Goal: Information Seeking & Learning: Learn about a topic

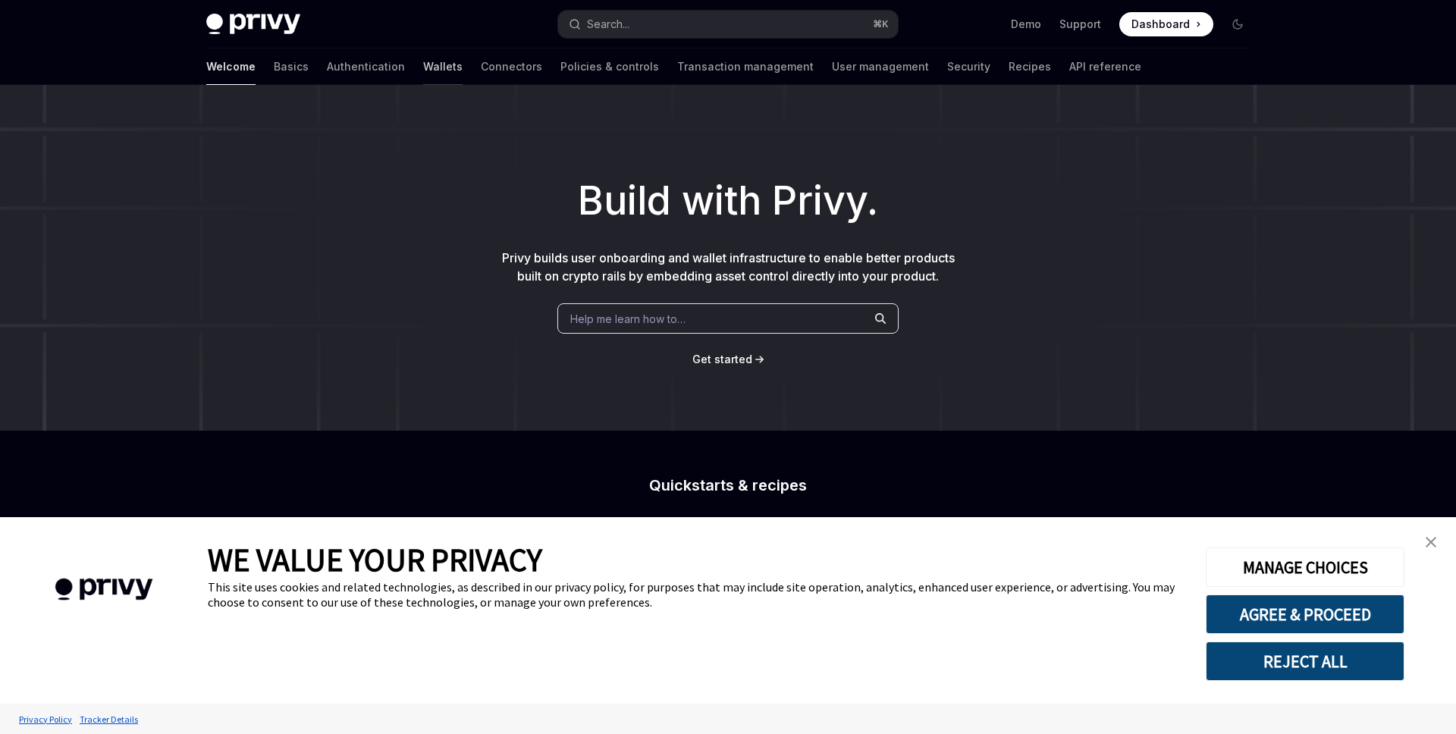
click at [423, 78] on link "Wallets" at bounding box center [442, 67] width 39 height 36
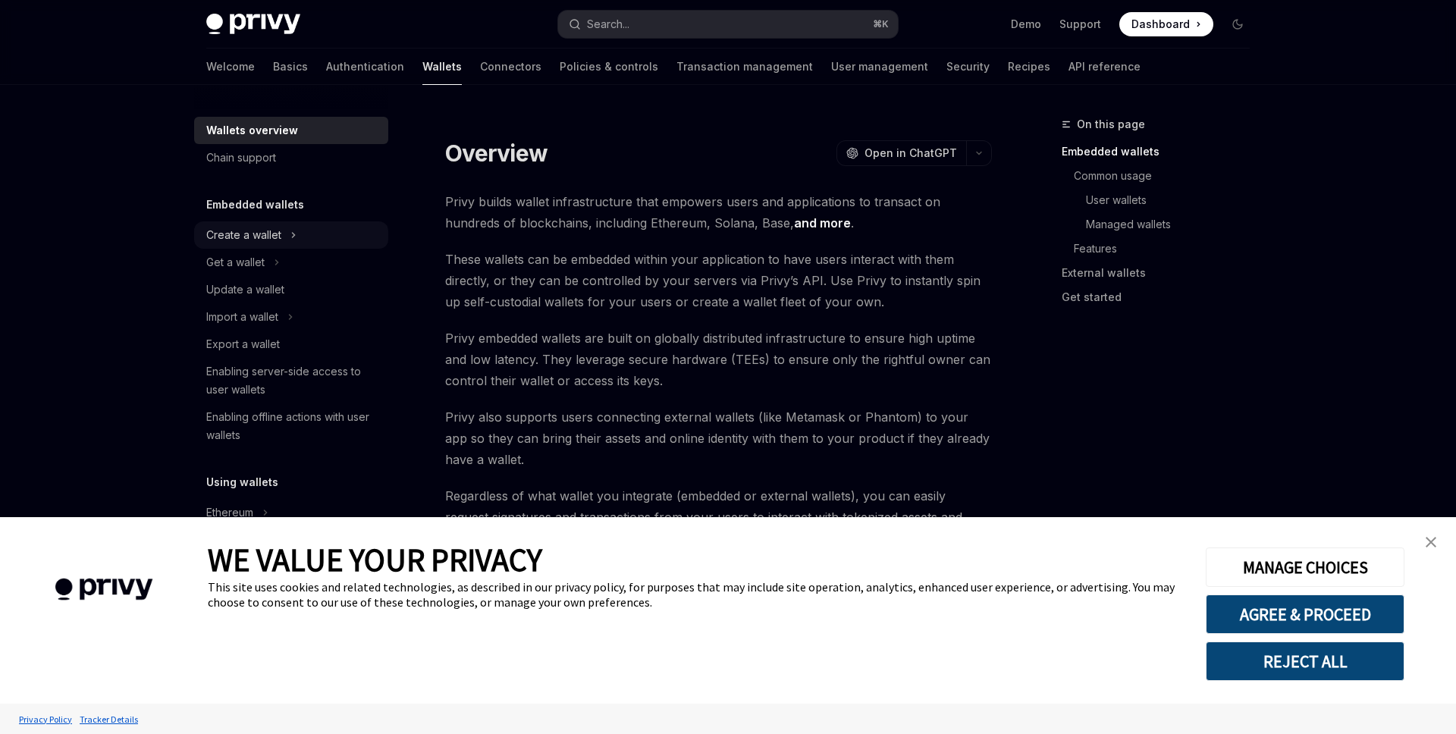
click at [305, 227] on button "Create a wallet" at bounding box center [291, 235] width 194 height 27
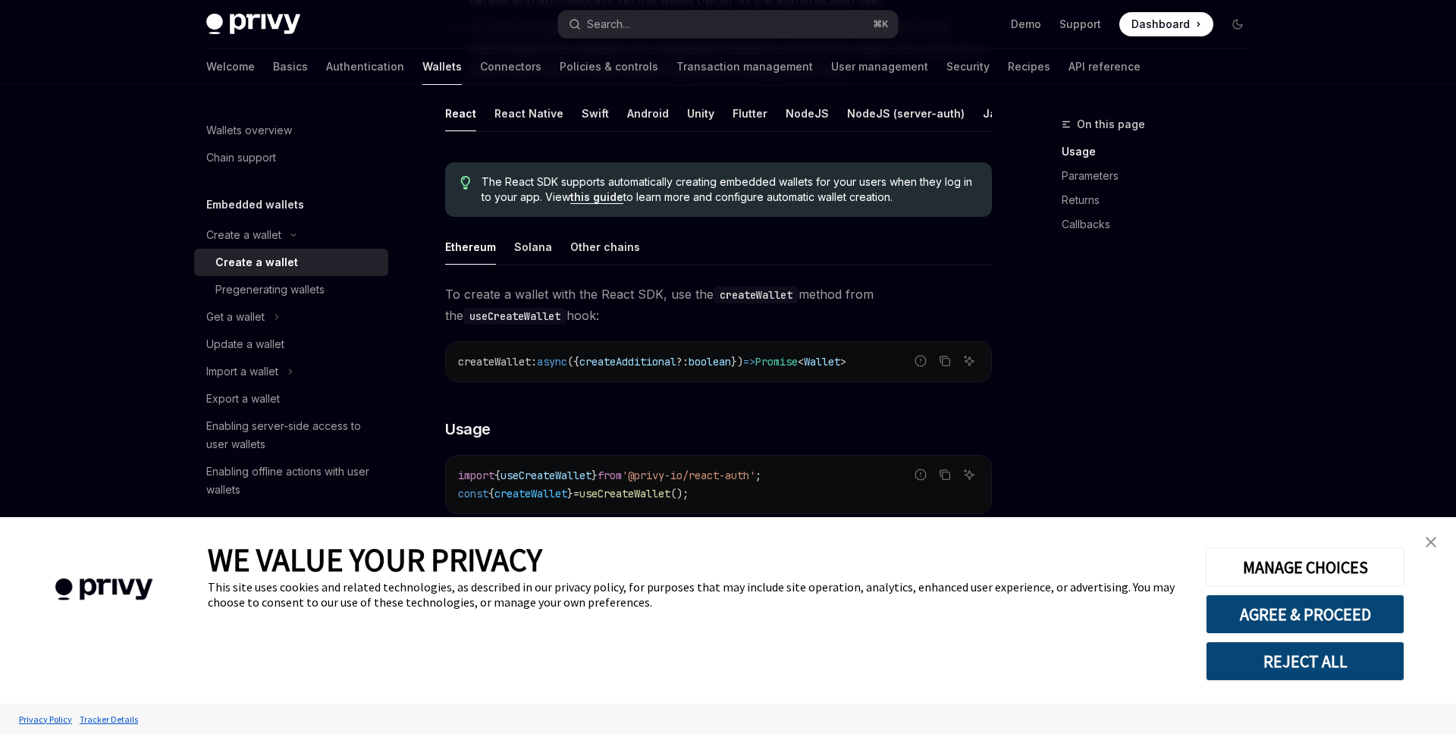
scroll to position [388, 0]
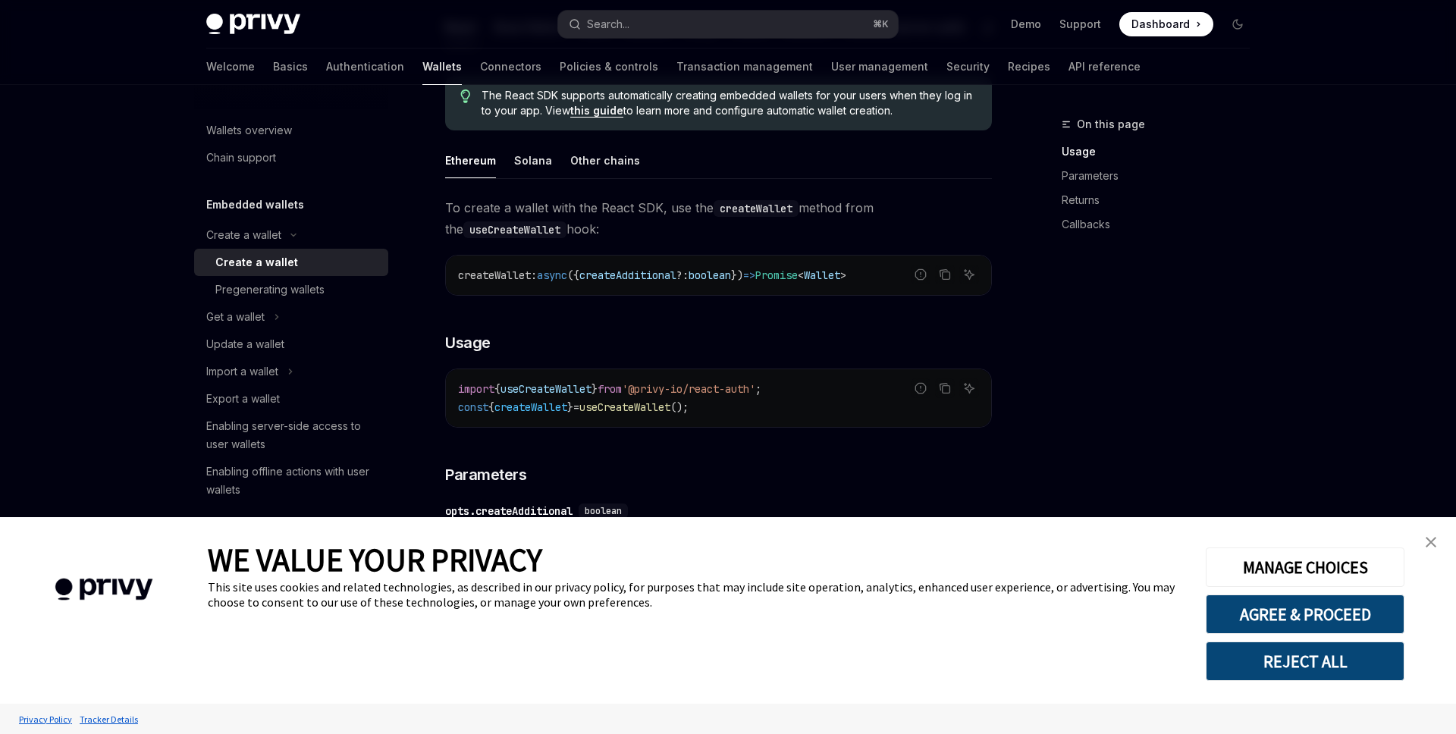
click at [1429, 542] on img "close banner" at bounding box center [1431, 542] width 11 height 11
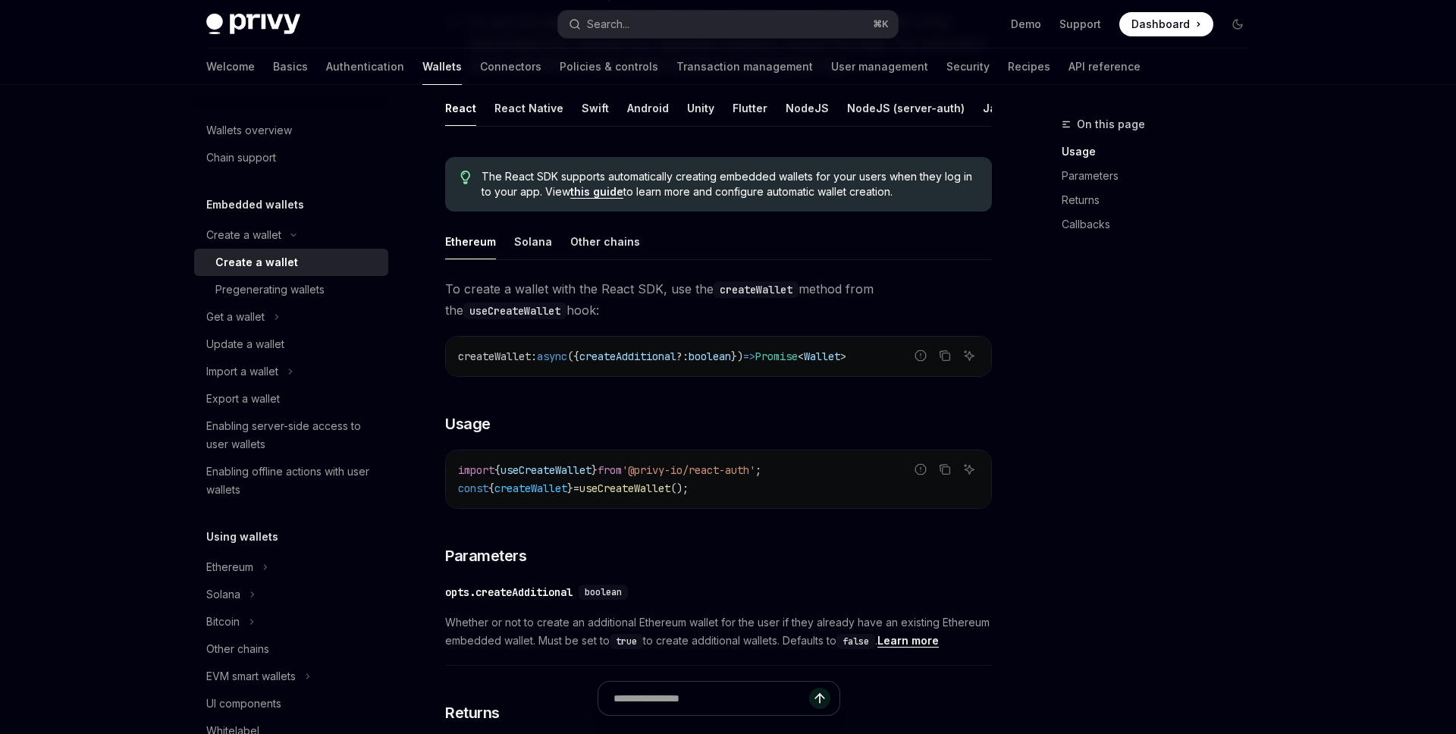
scroll to position [276, 0]
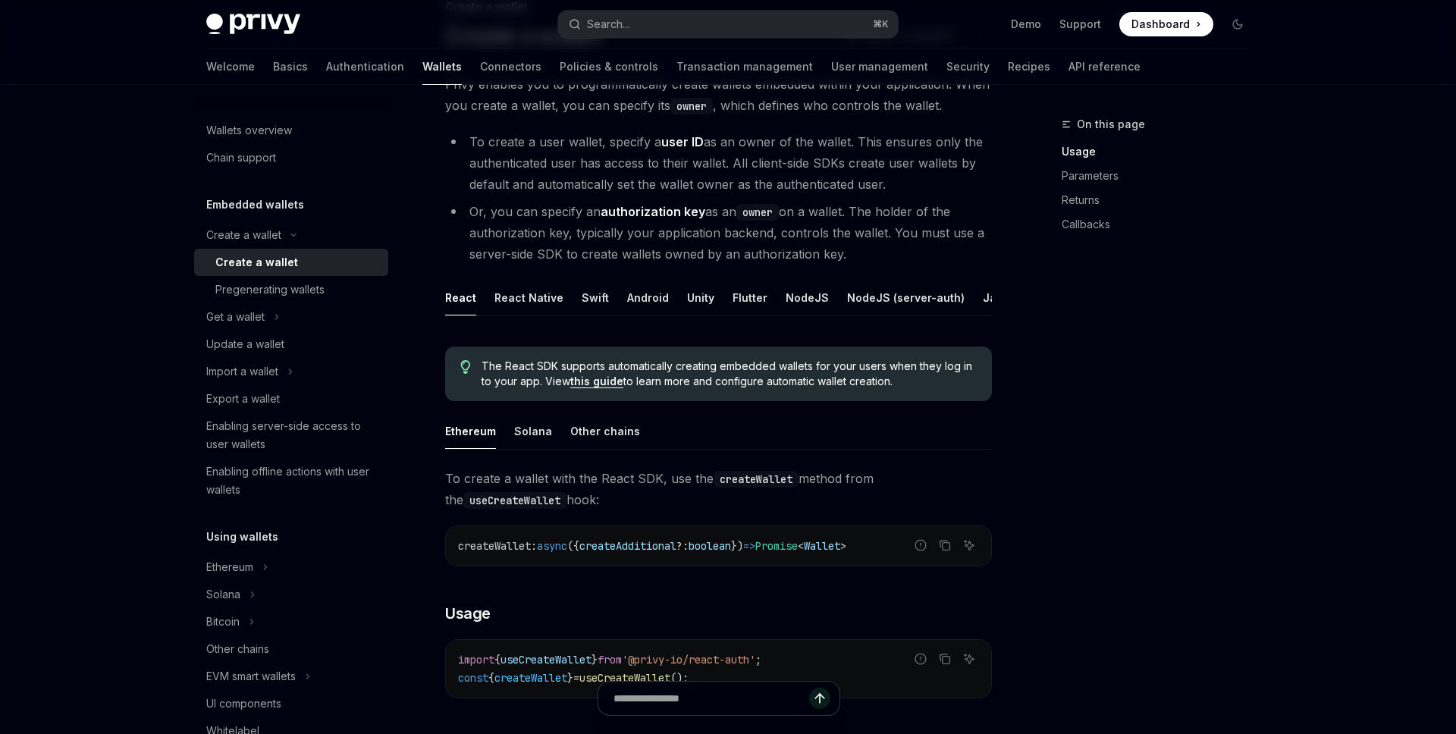
scroll to position [199, 0]
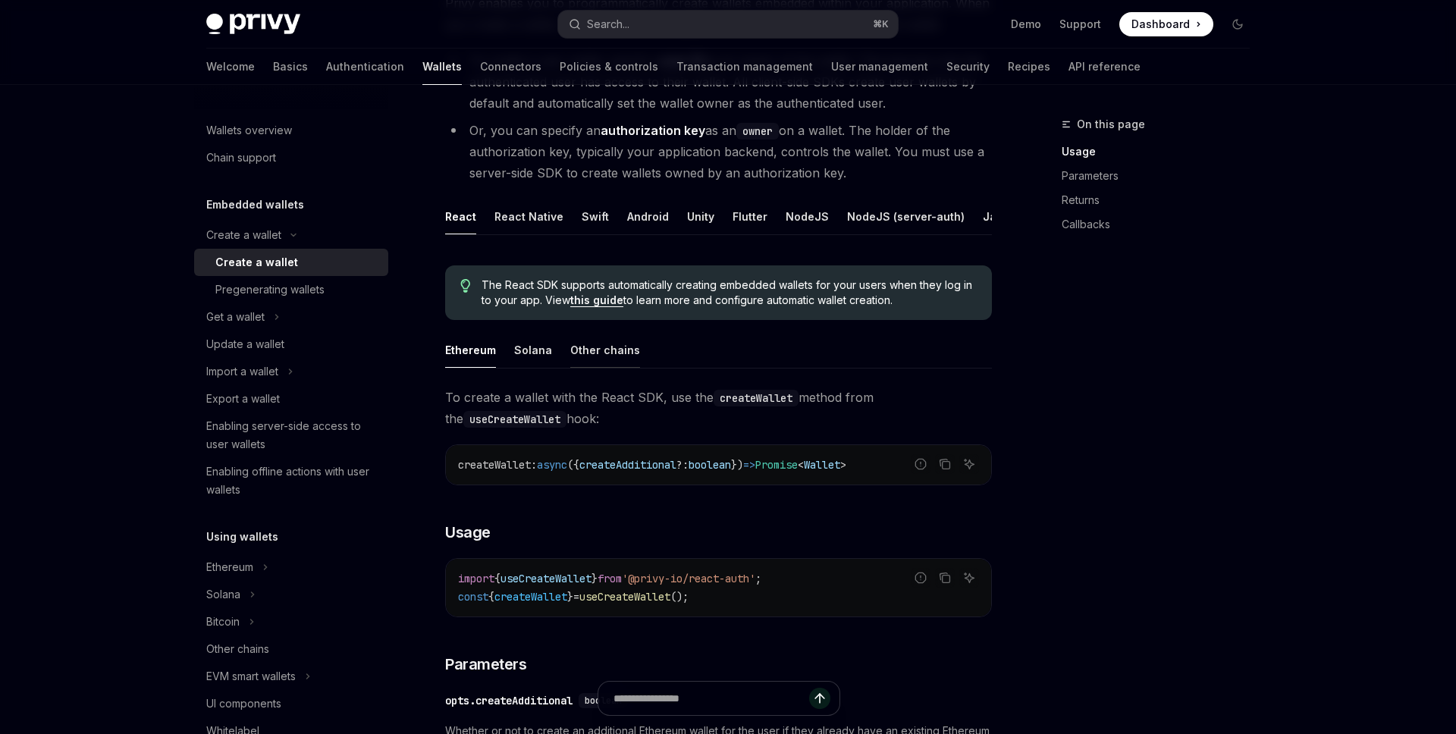
click at [611, 357] on div "Other chains" at bounding box center [605, 350] width 70 height 36
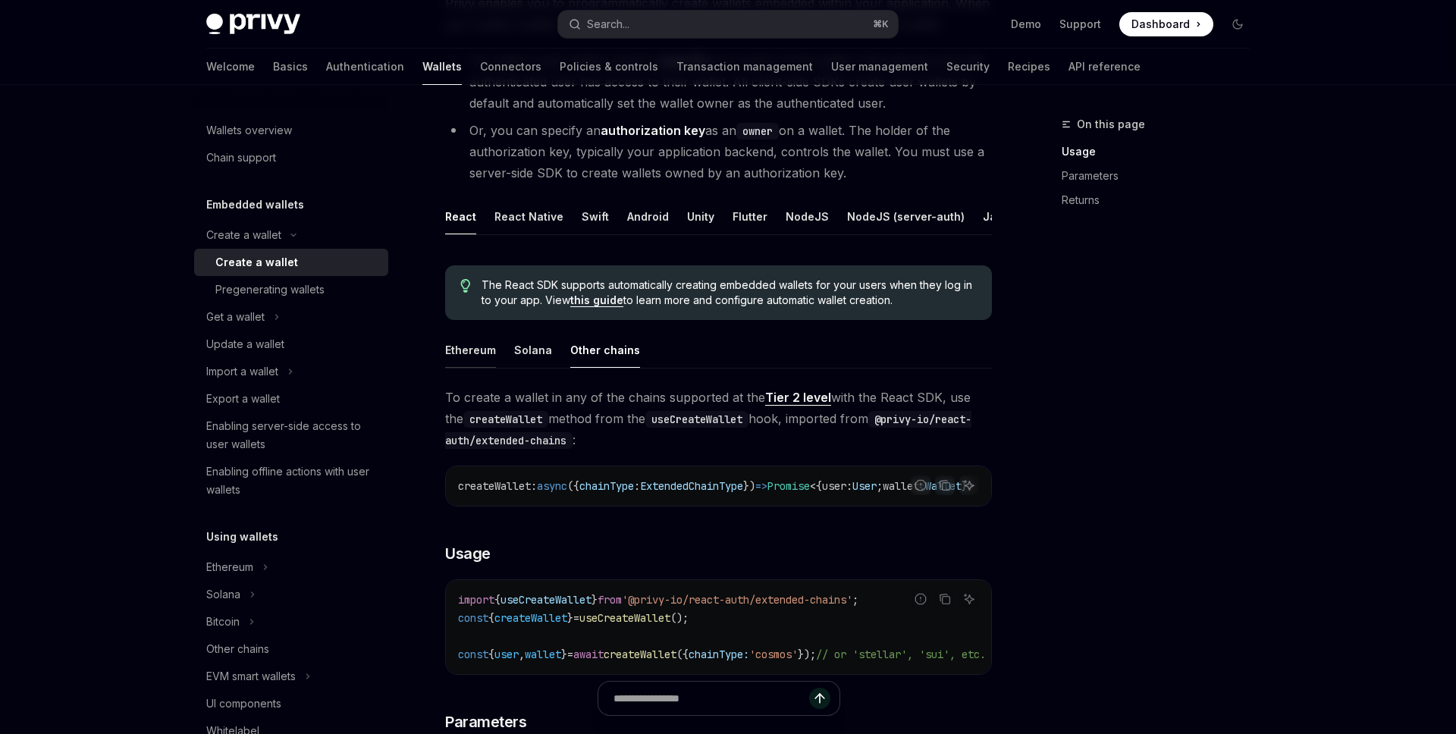
click at [474, 356] on div "Ethereum" at bounding box center [470, 350] width 51 height 36
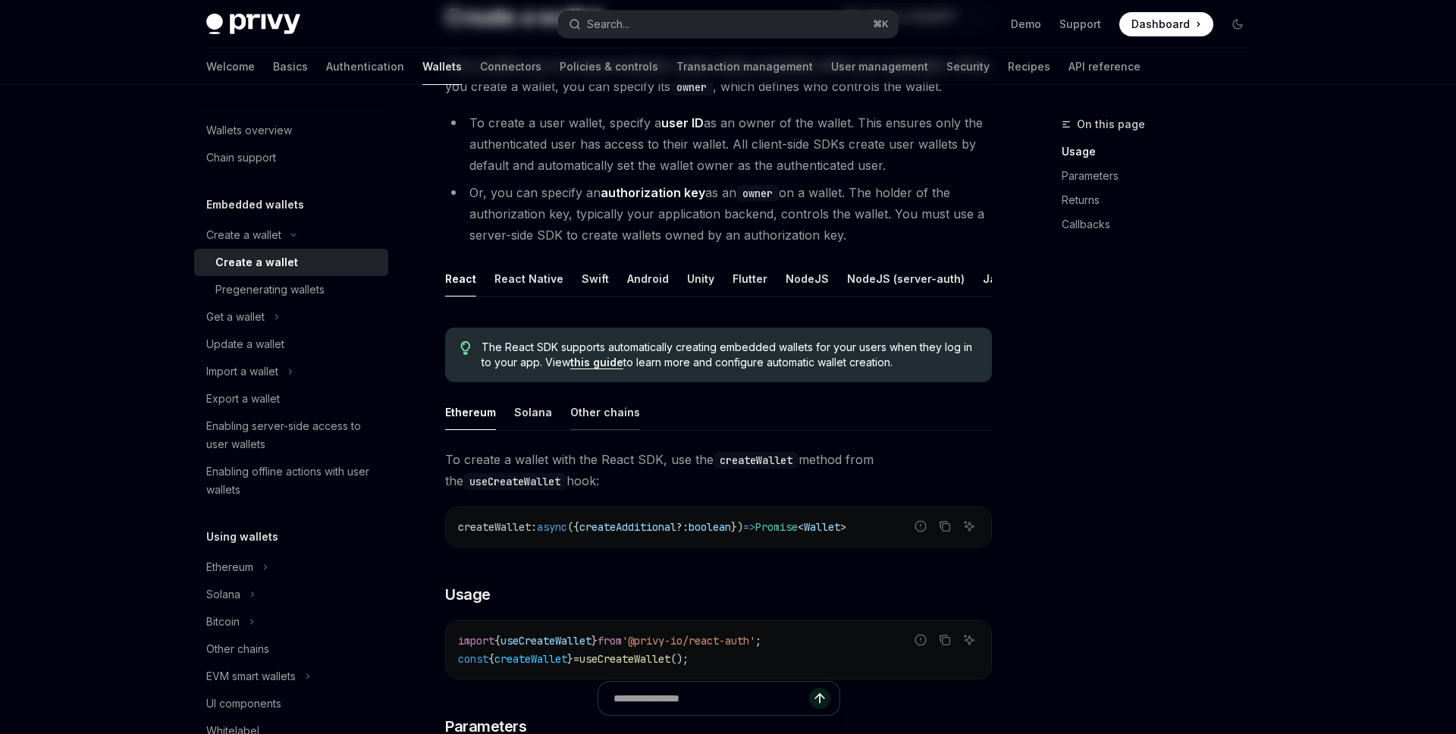
scroll to position [199, 0]
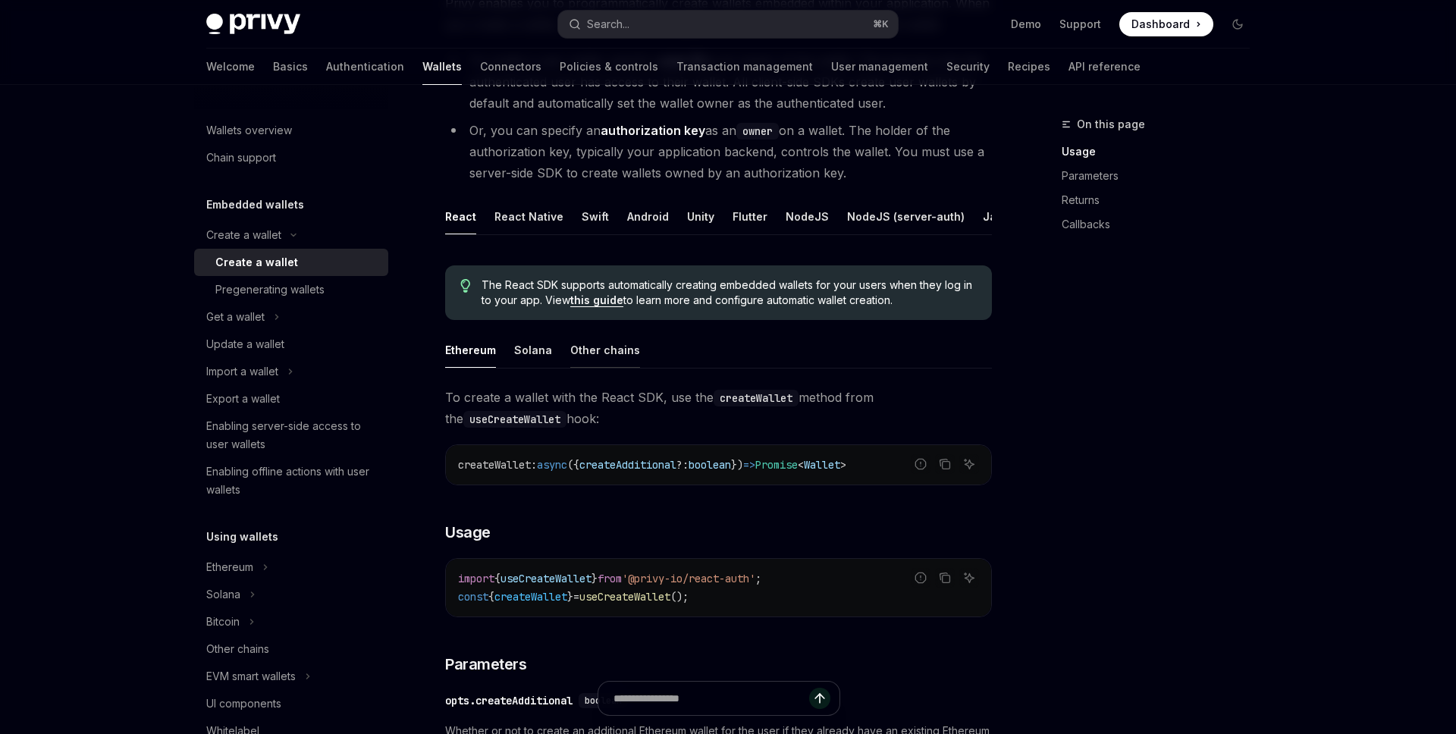
click at [581, 352] on div "Other chains" at bounding box center [605, 350] width 70 height 36
type textarea "*"
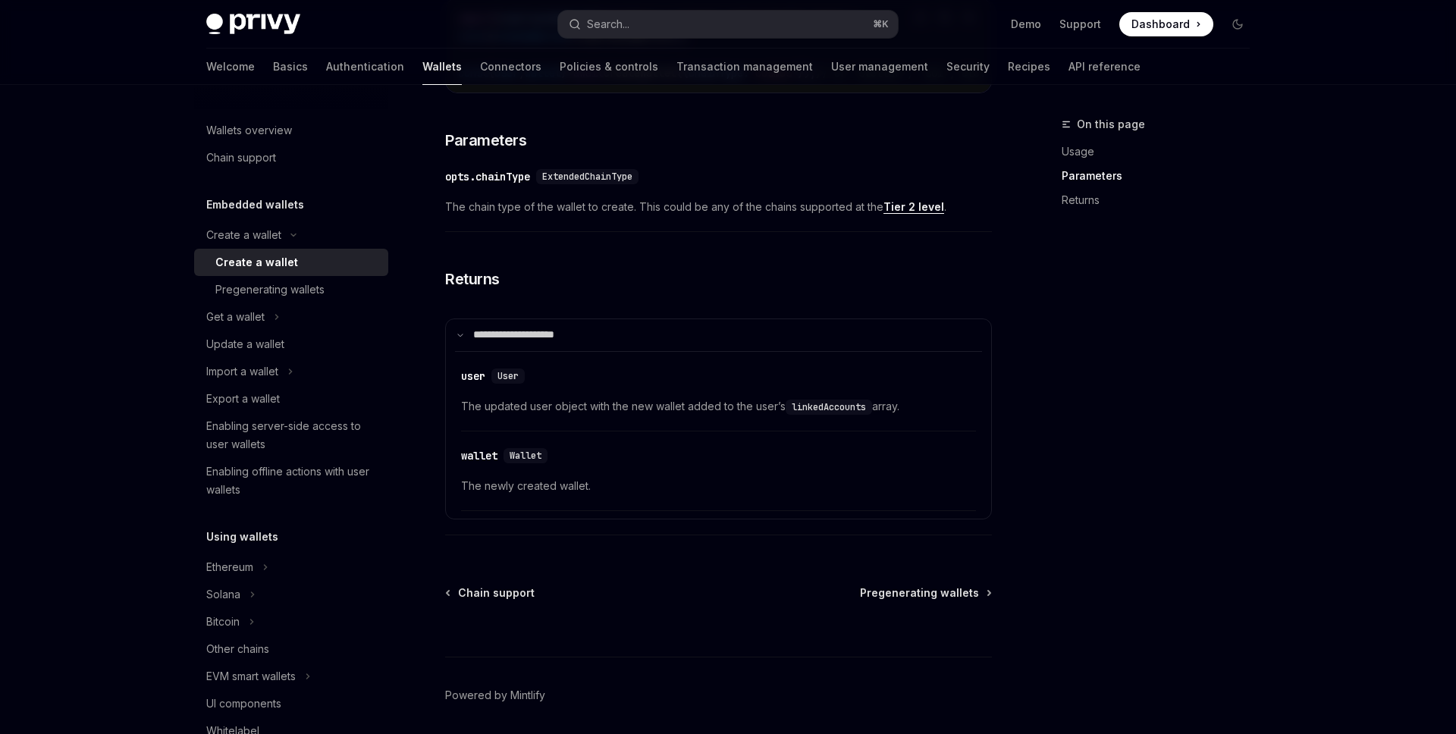
scroll to position [761, 0]
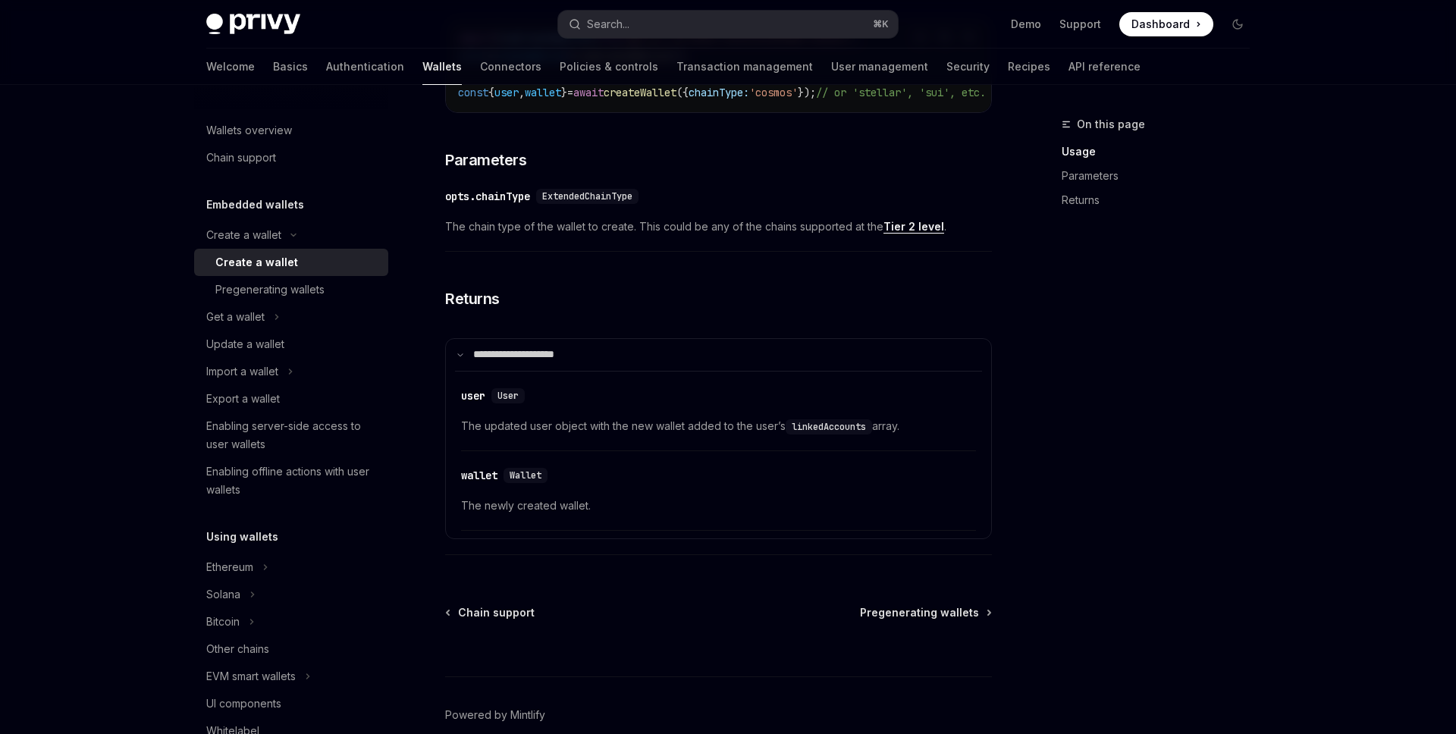
click at [1009, 352] on div "On this page Usage Parameters Returns Create a wallet Create a wallet OpenAI Op…" at bounding box center [728, 66] width 1068 height 1484
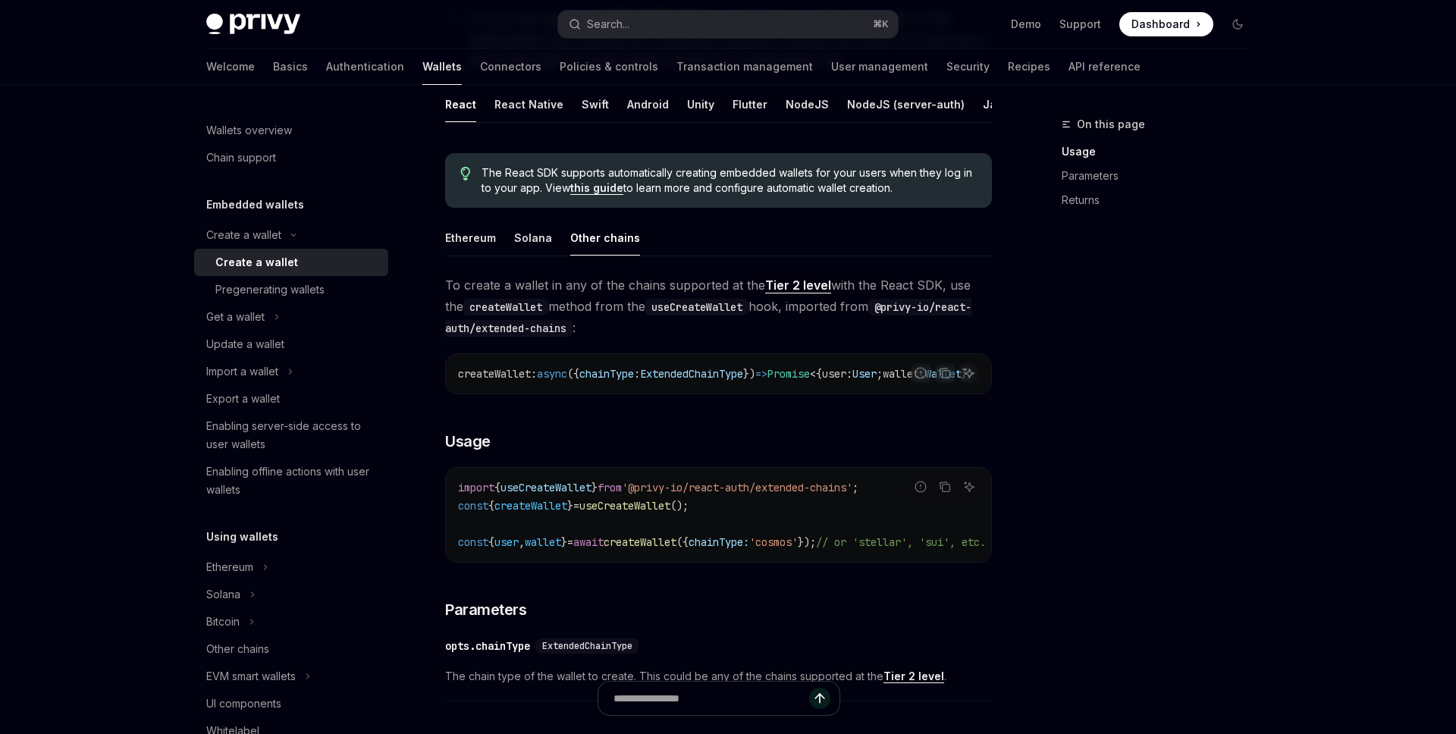
scroll to position [632, 0]
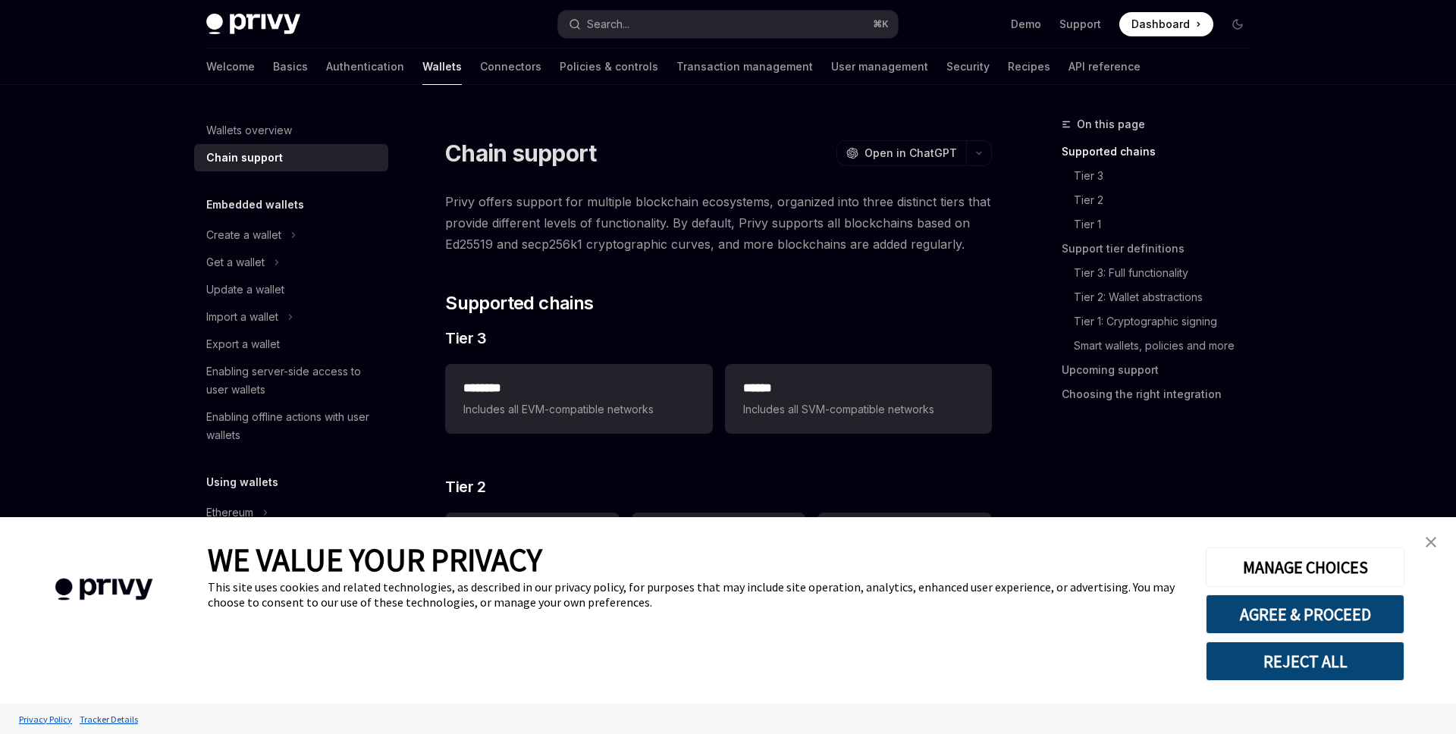
click at [1431, 540] on img "close banner" at bounding box center [1431, 542] width 11 height 11
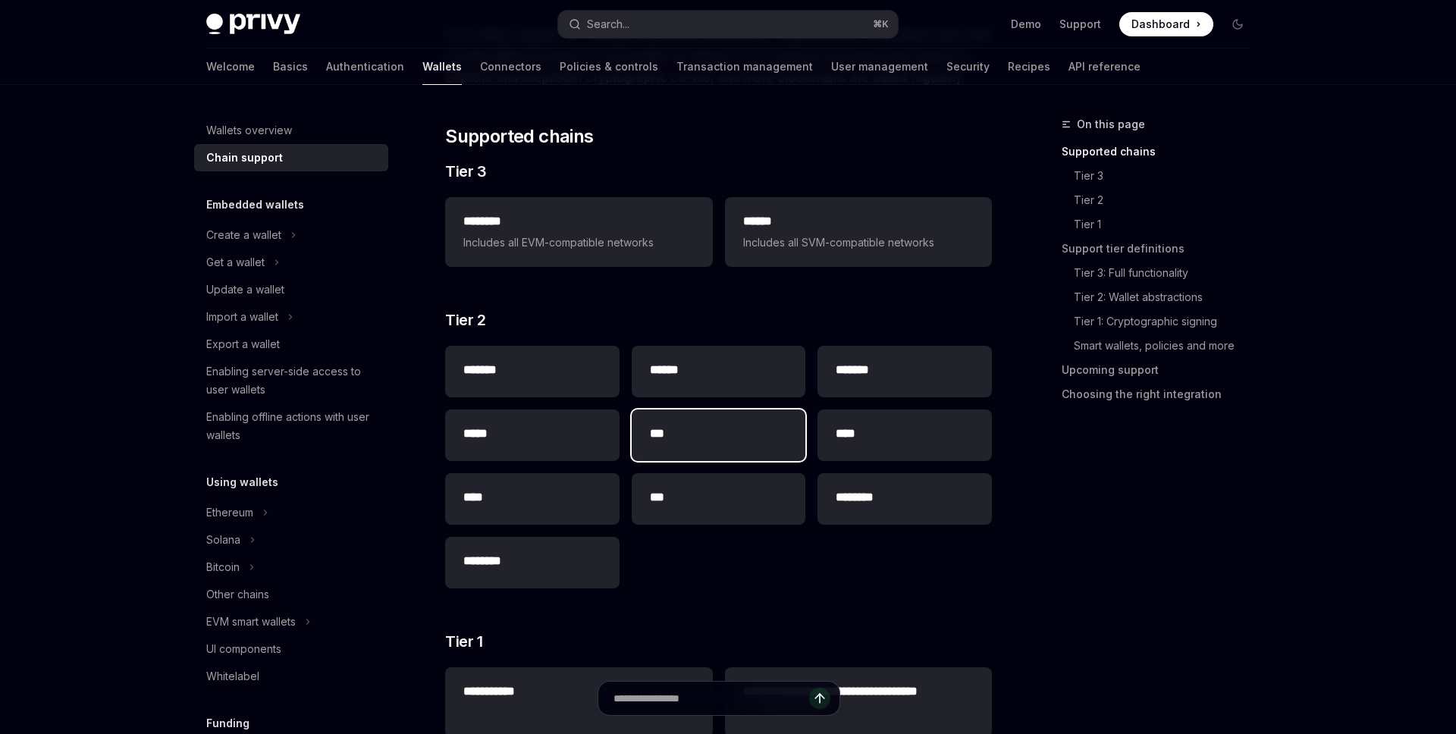
scroll to position [181, 0]
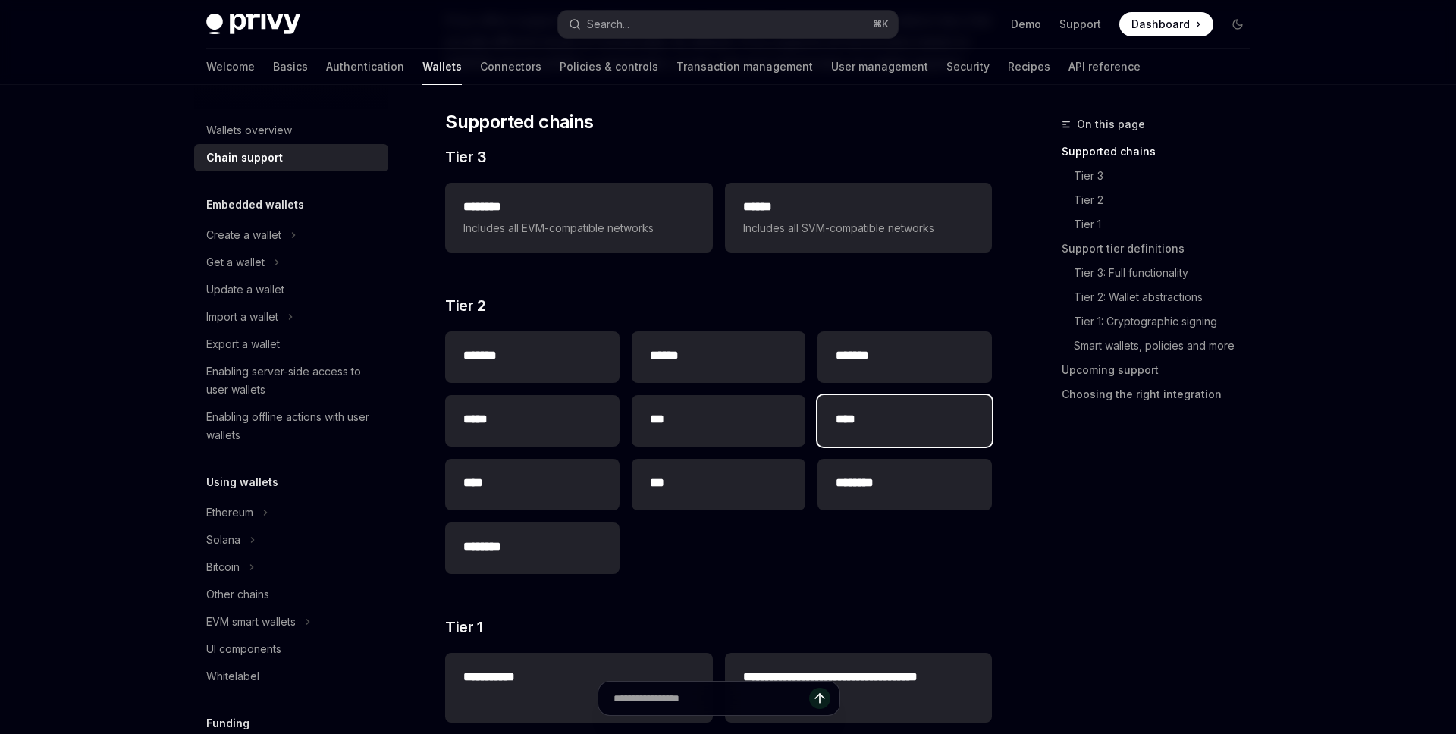
click at [881, 423] on h2 "****" at bounding box center [905, 419] width 138 height 18
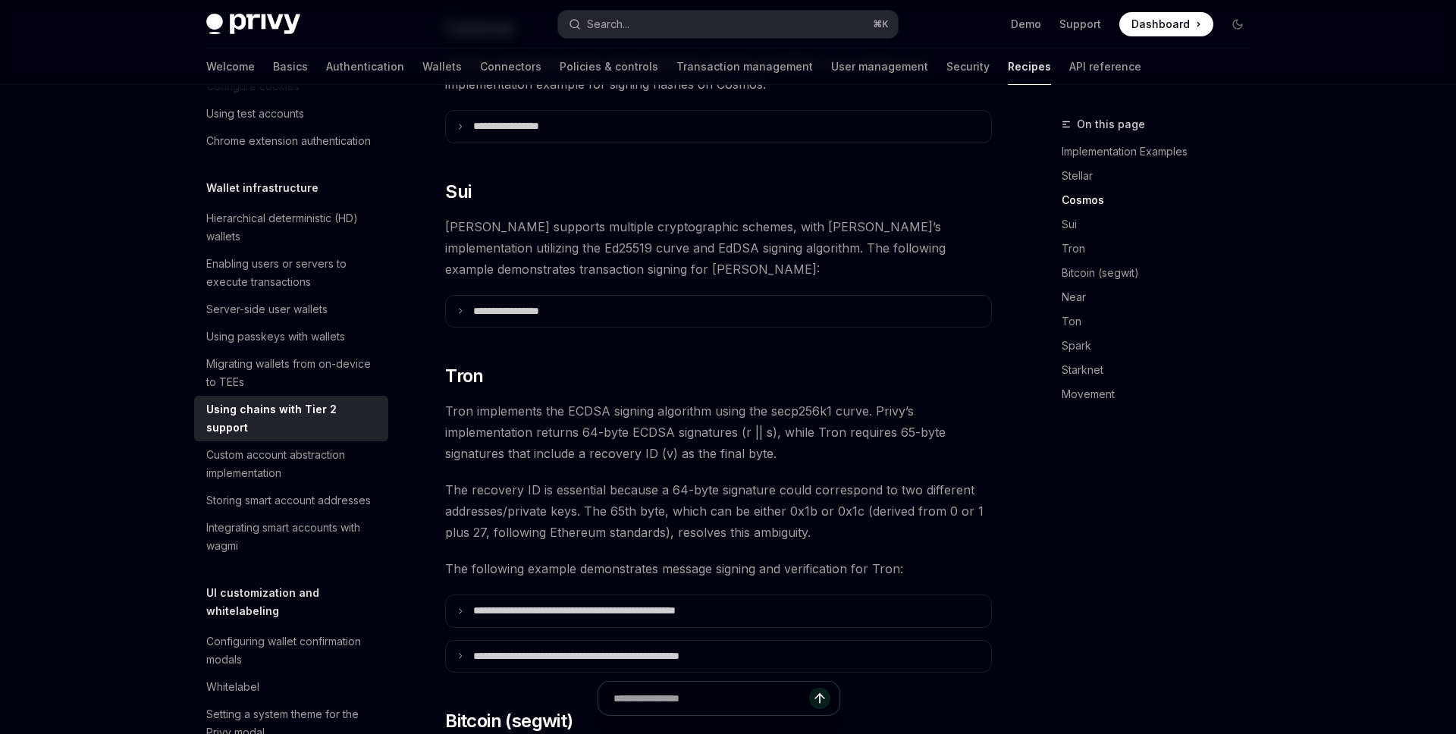
scroll to position [333, 0]
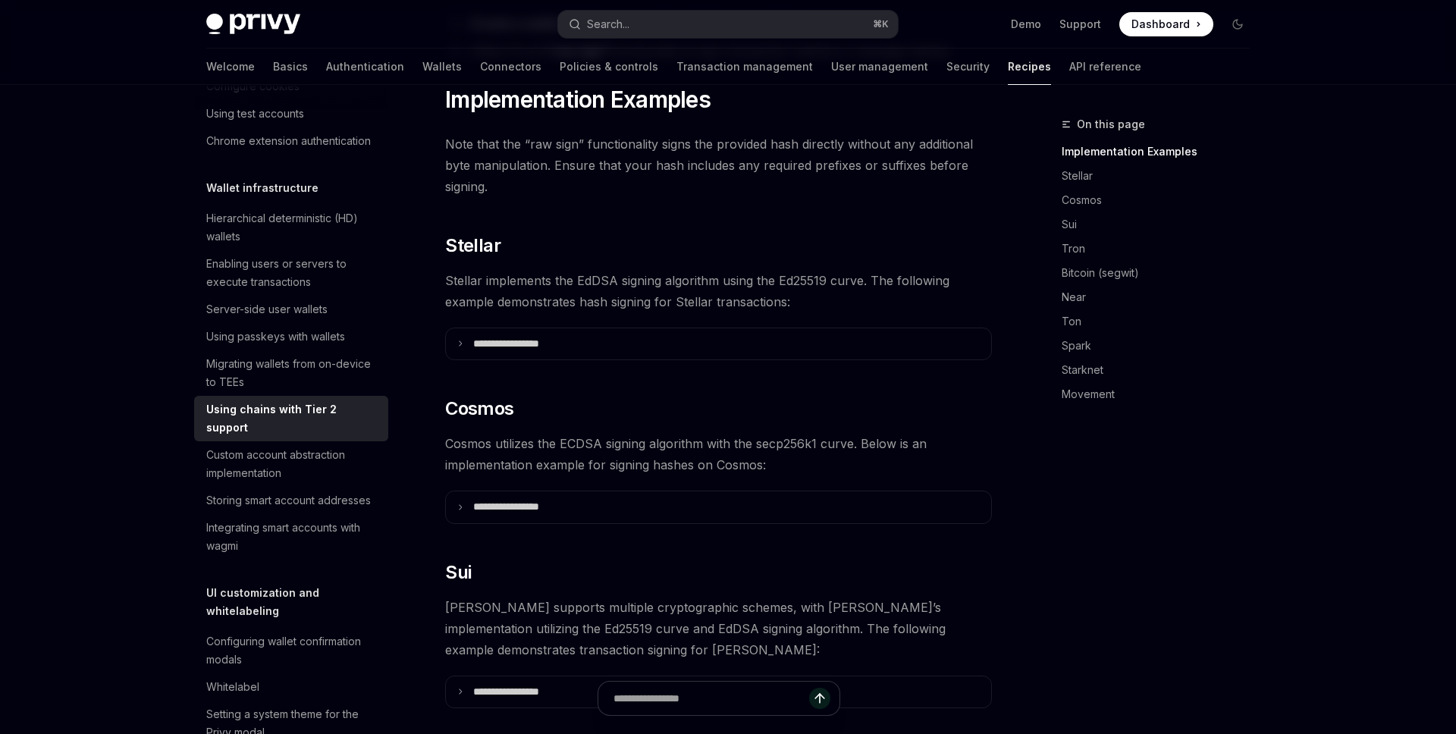
type textarea "*"
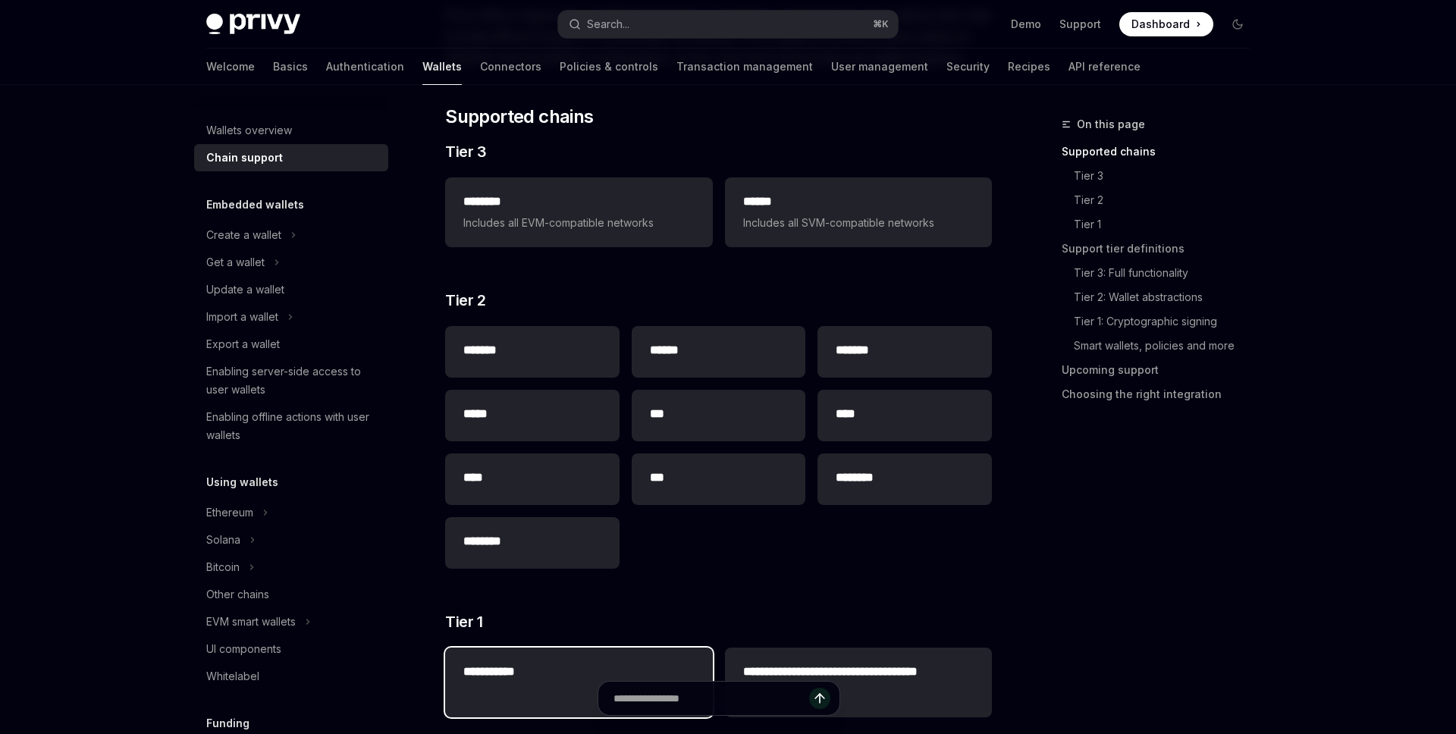
scroll to position [163, 0]
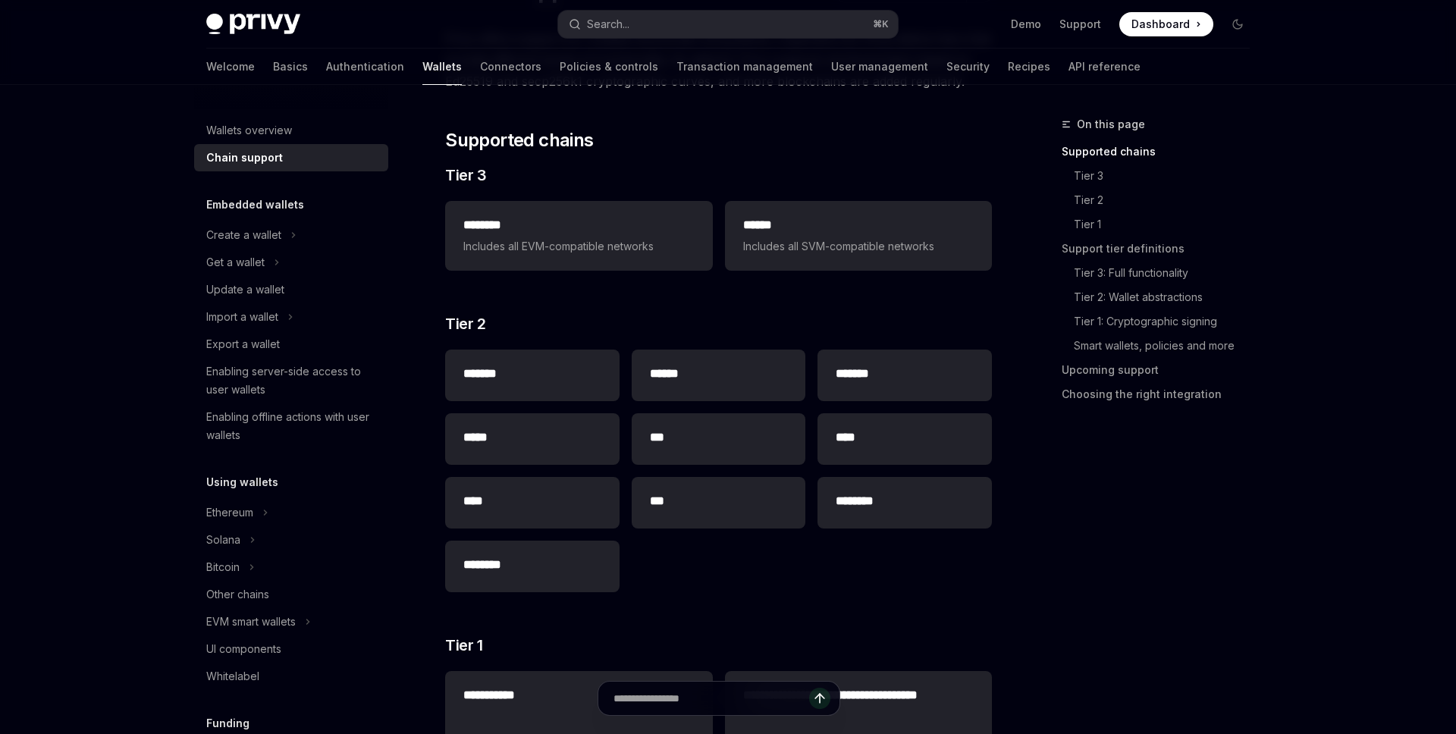
click at [735, 575] on div "******* ****** ******* ***** *** **** **** *** ******** ********" at bounding box center [718, 471] width 547 height 255
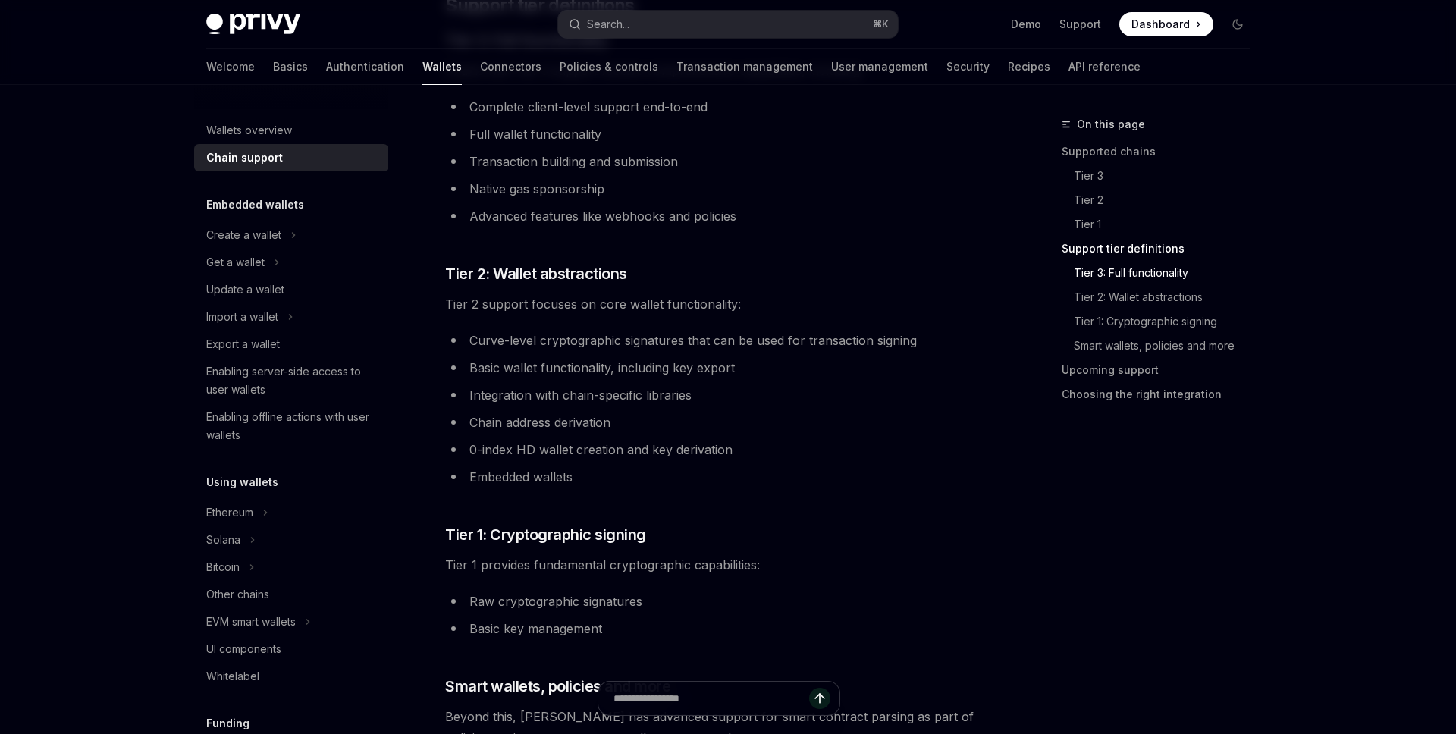
scroll to position [931, 0]
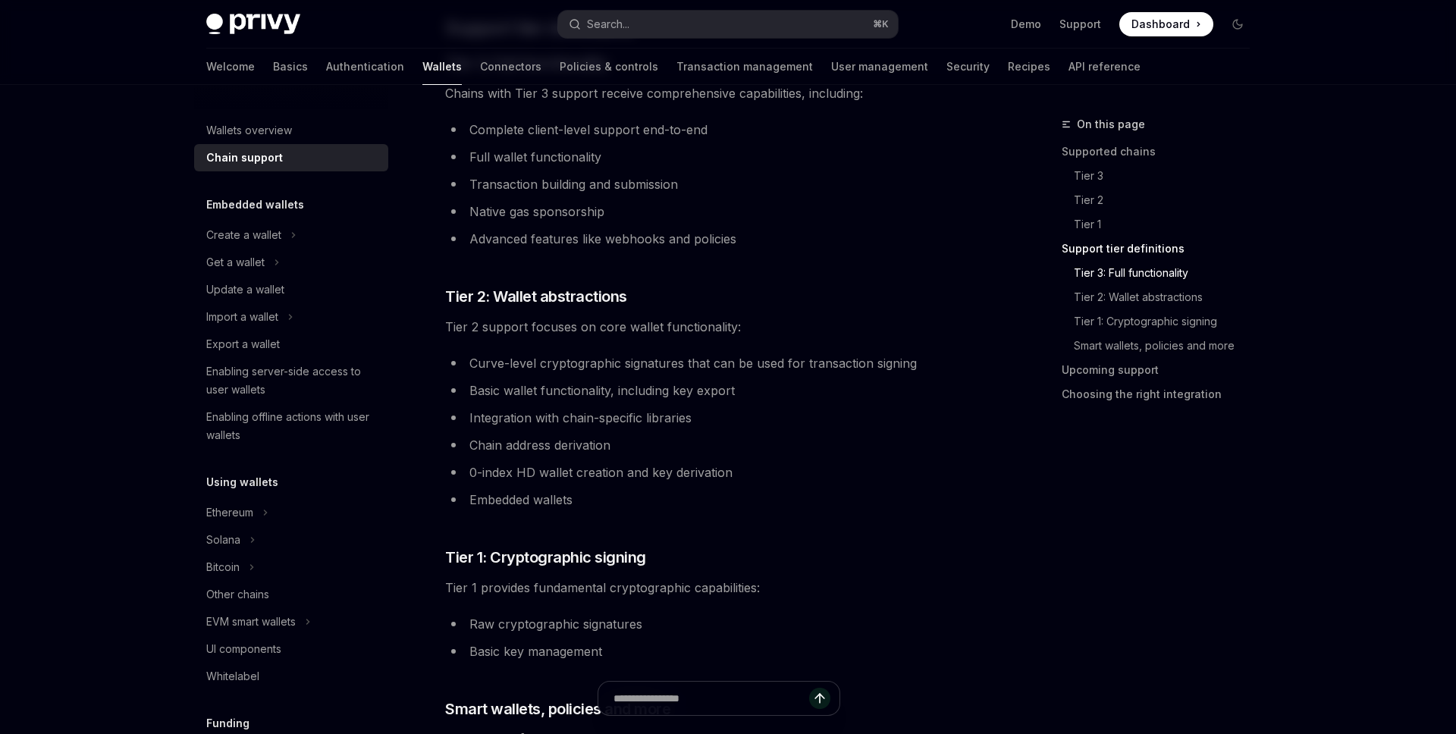
click at [891, 460] on ul "Curve-level cryptographic signatures that can be used for transaction signing B…" at bounding box center [718, 432] width 547 height 158
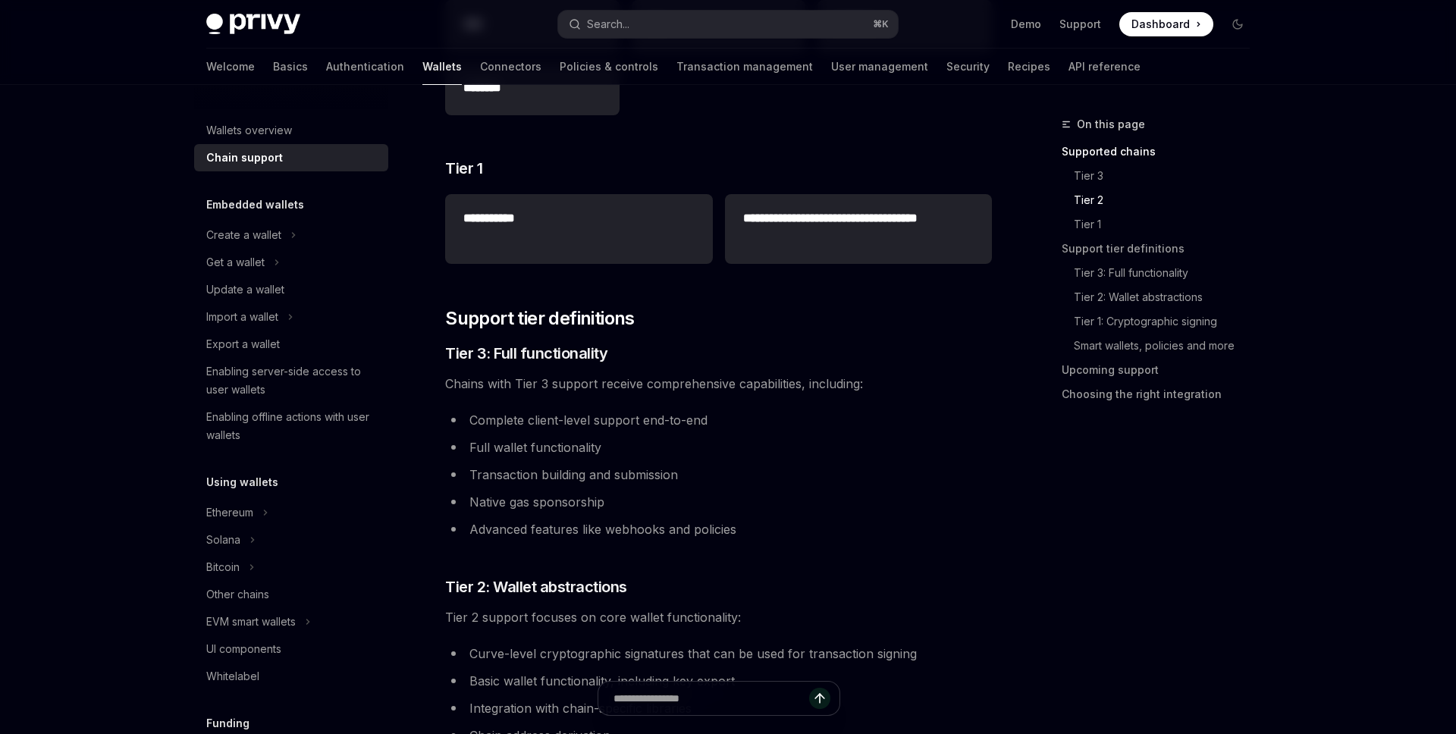
click at [891, 459] on ul "Complete client-level support end-to-end Full wallet functionality Transaction …" at bounding box center [718, 475] width 547 height 130
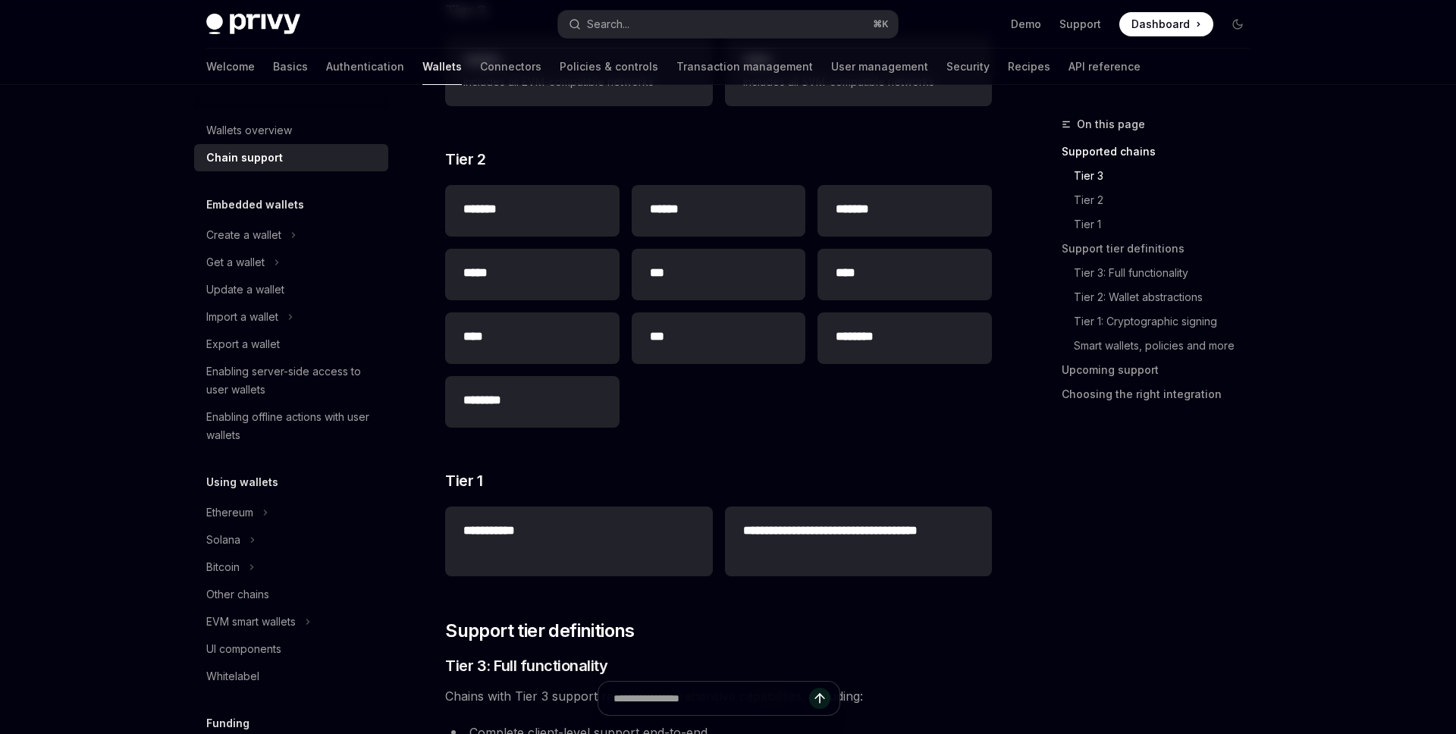
scroll to position [302, 0]
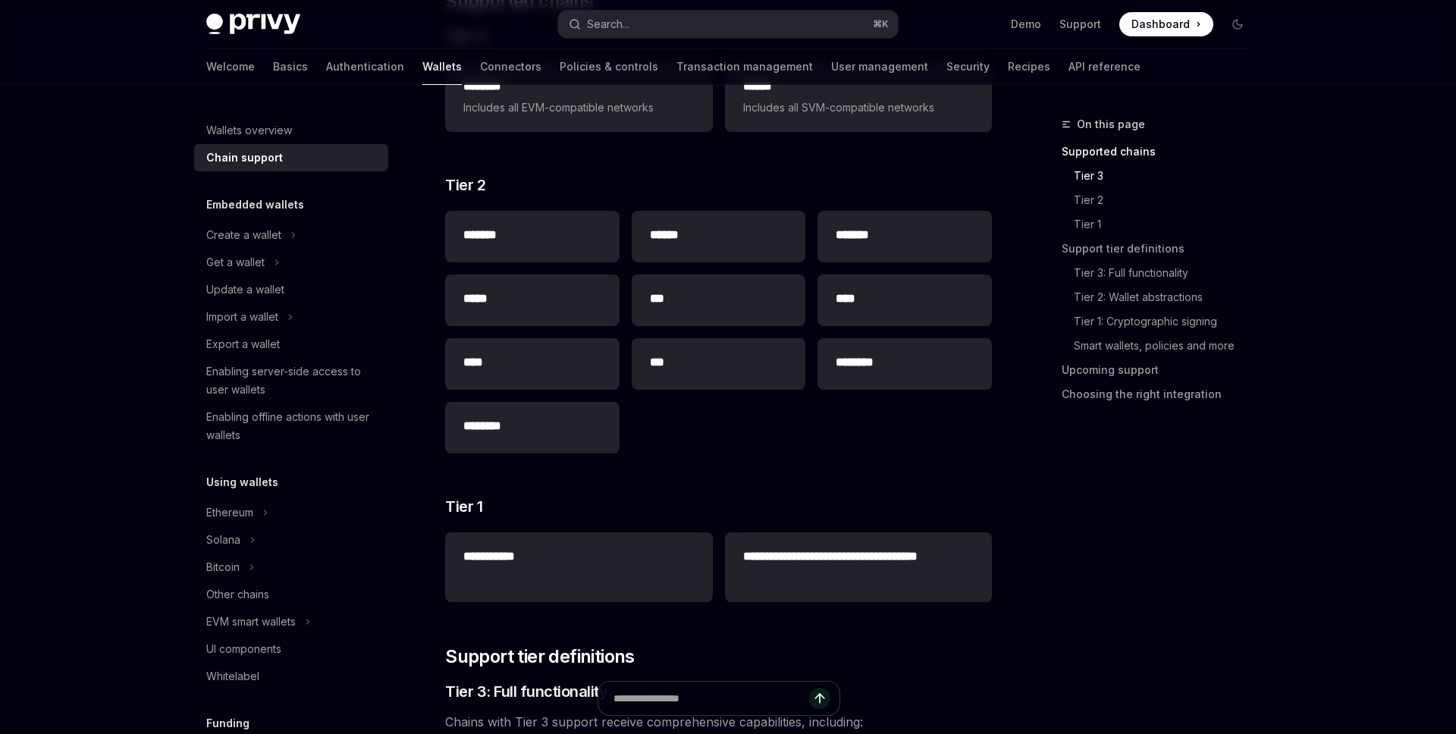
click at [891, 459] on div "******* ****** ******* ***** *** **** **** *** ******** ********" at bounding box center [718, 332] width 547 height 255
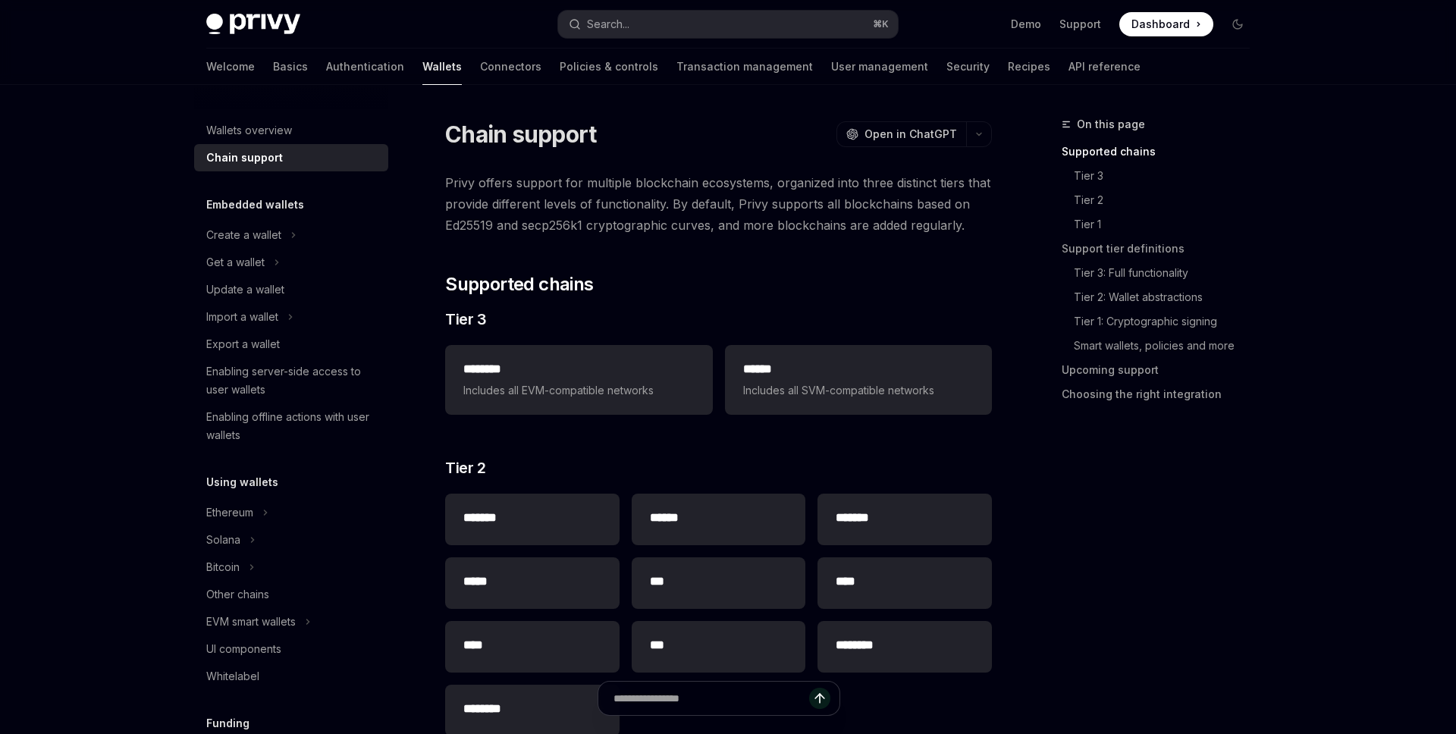
scroll to position [10, 0]
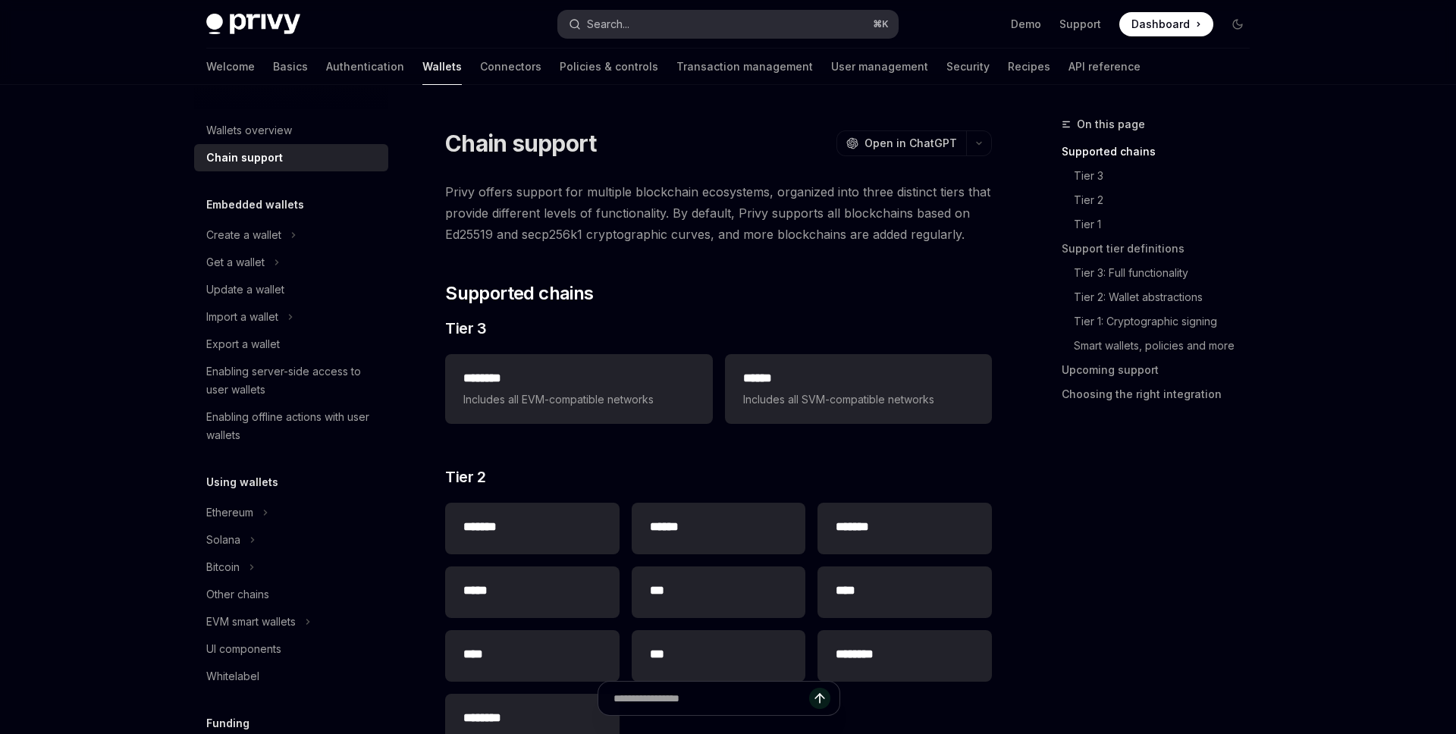
click at [724, 24] on button "Search... ⌘ K" at bounding box center [728, 24] width 340 height 27
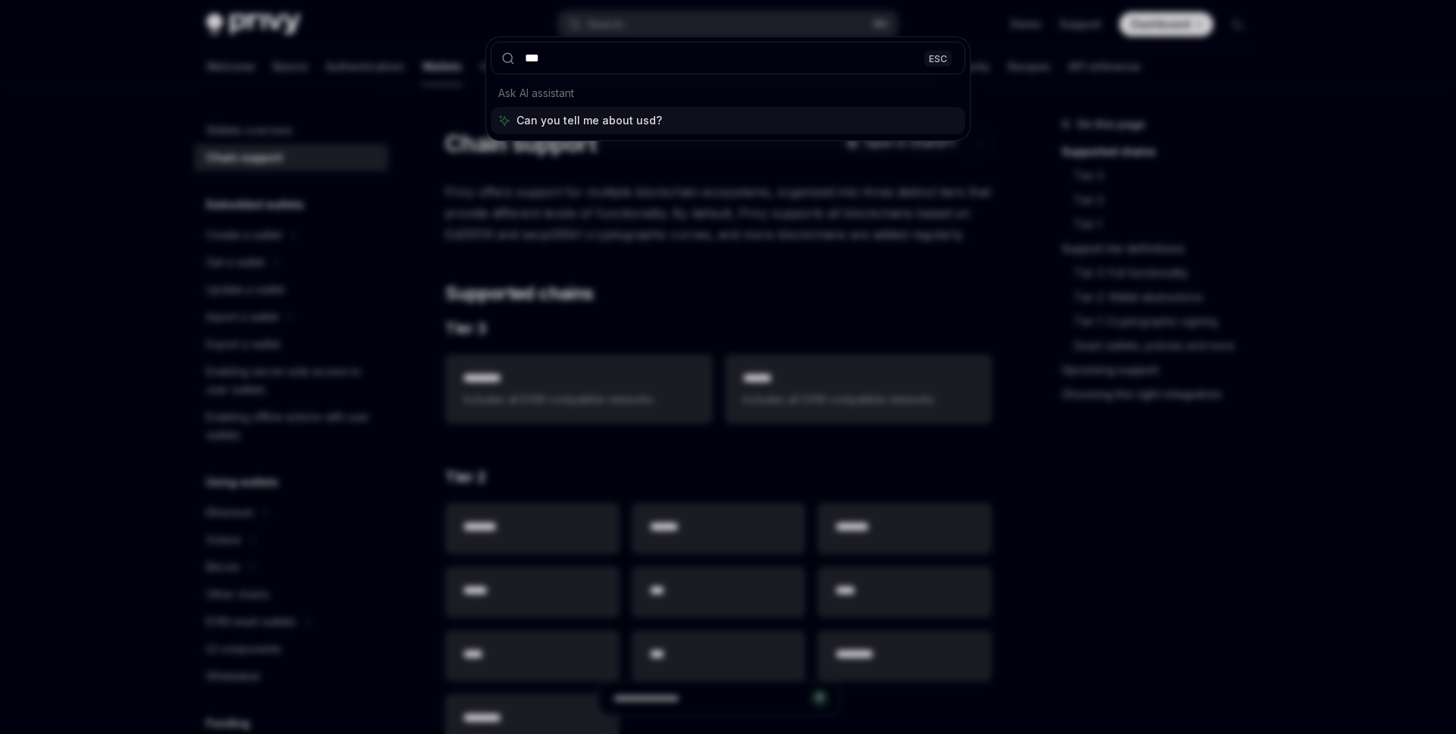
type input "****"
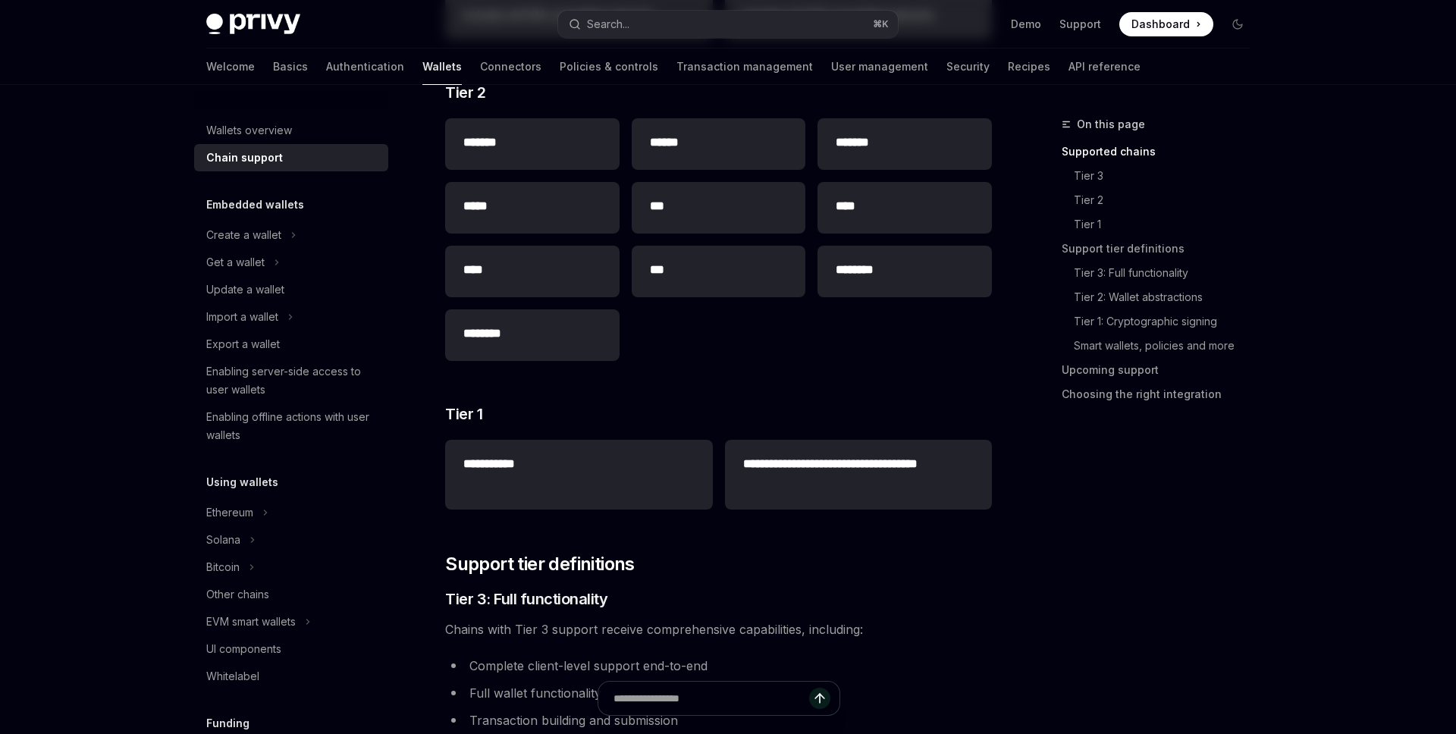
scroll to position [334, 0]
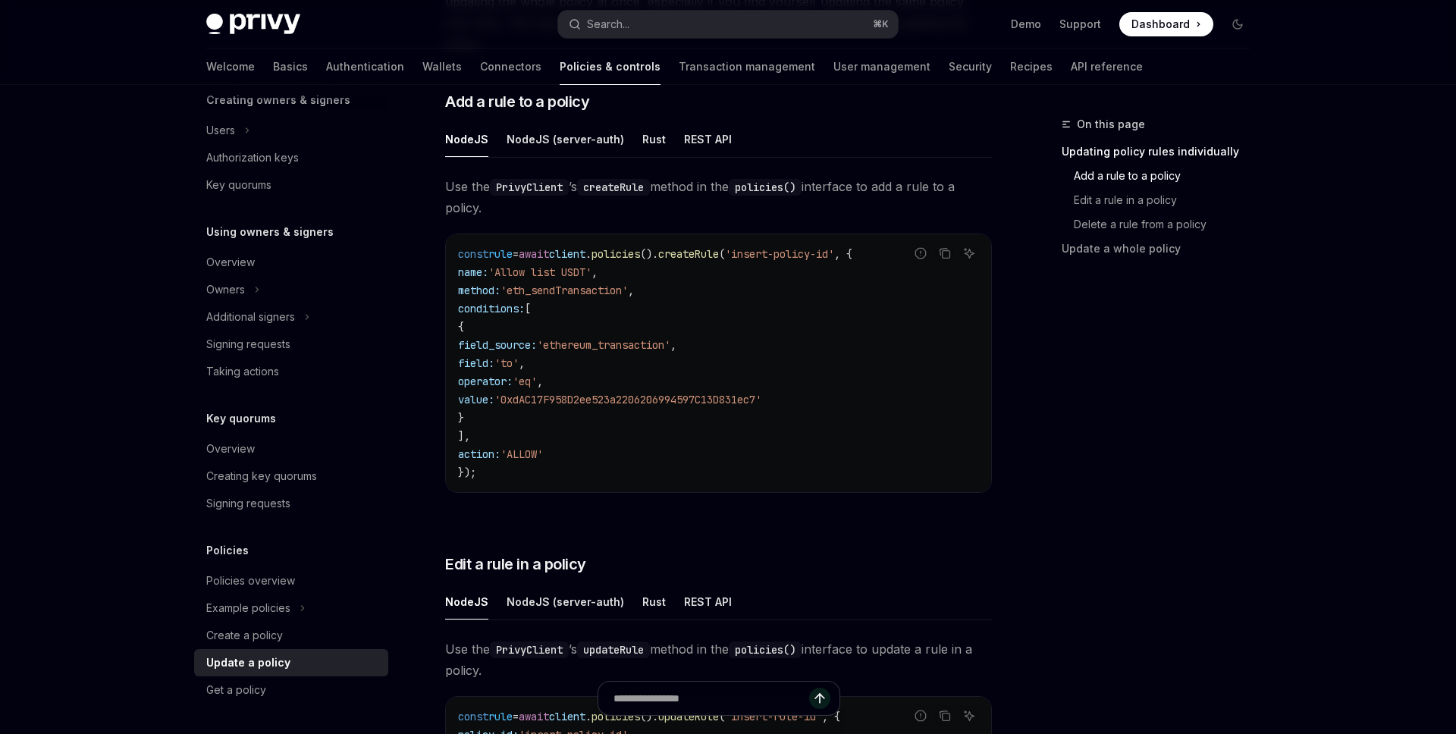
click at [693, 457] on code "const rule = await client . policies (). createRule ( 'insert-policy-id' , { na…" at bounding box center [718, 363] width 521 height 237
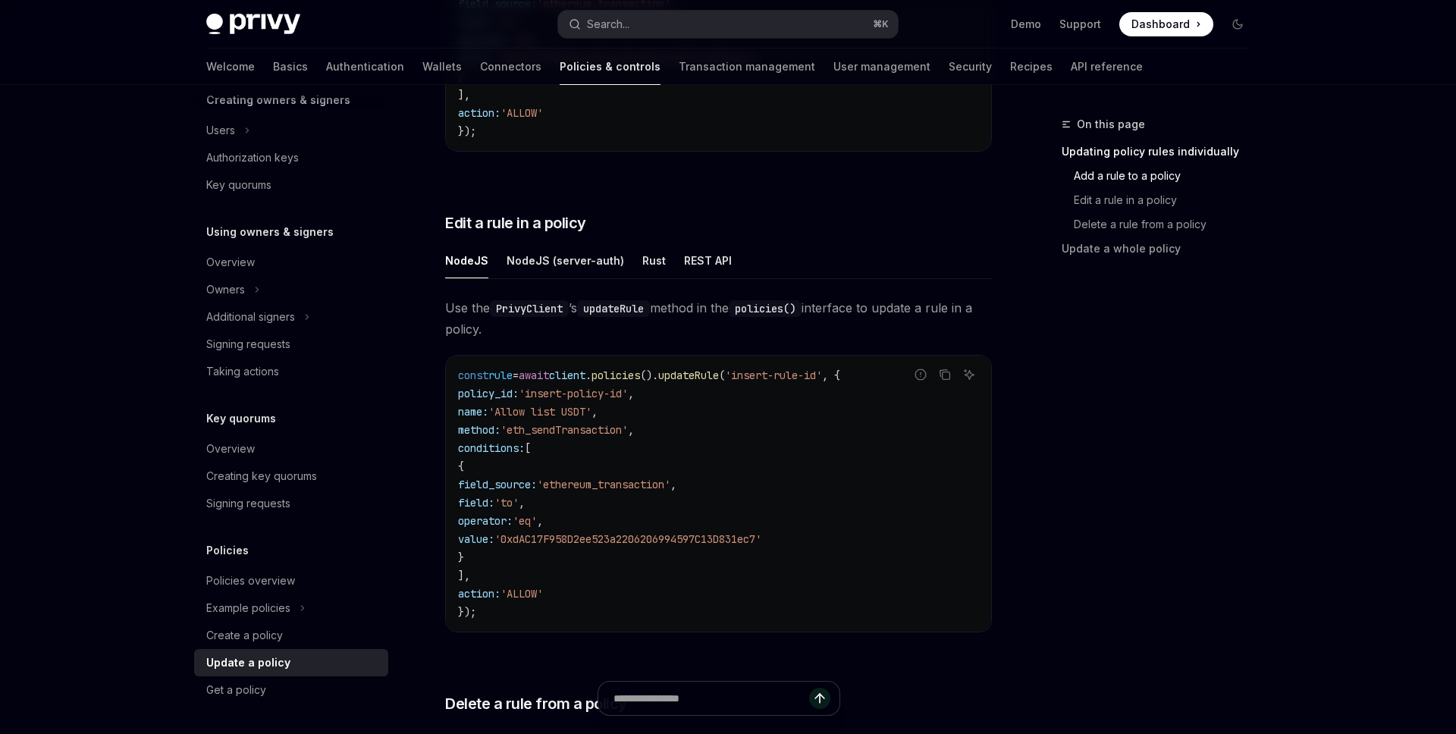
scroll to position [737, 0]
click at [613, 476] on span "'ethereum_transaction'" at bounding box center [604, 483] width 134 height 14
click at [614, 568] on code "const rule = await client . policies (). updateRule ( 'insert-rule-id' , { poli…" at bounding box center [718, 492] width 521 height 255
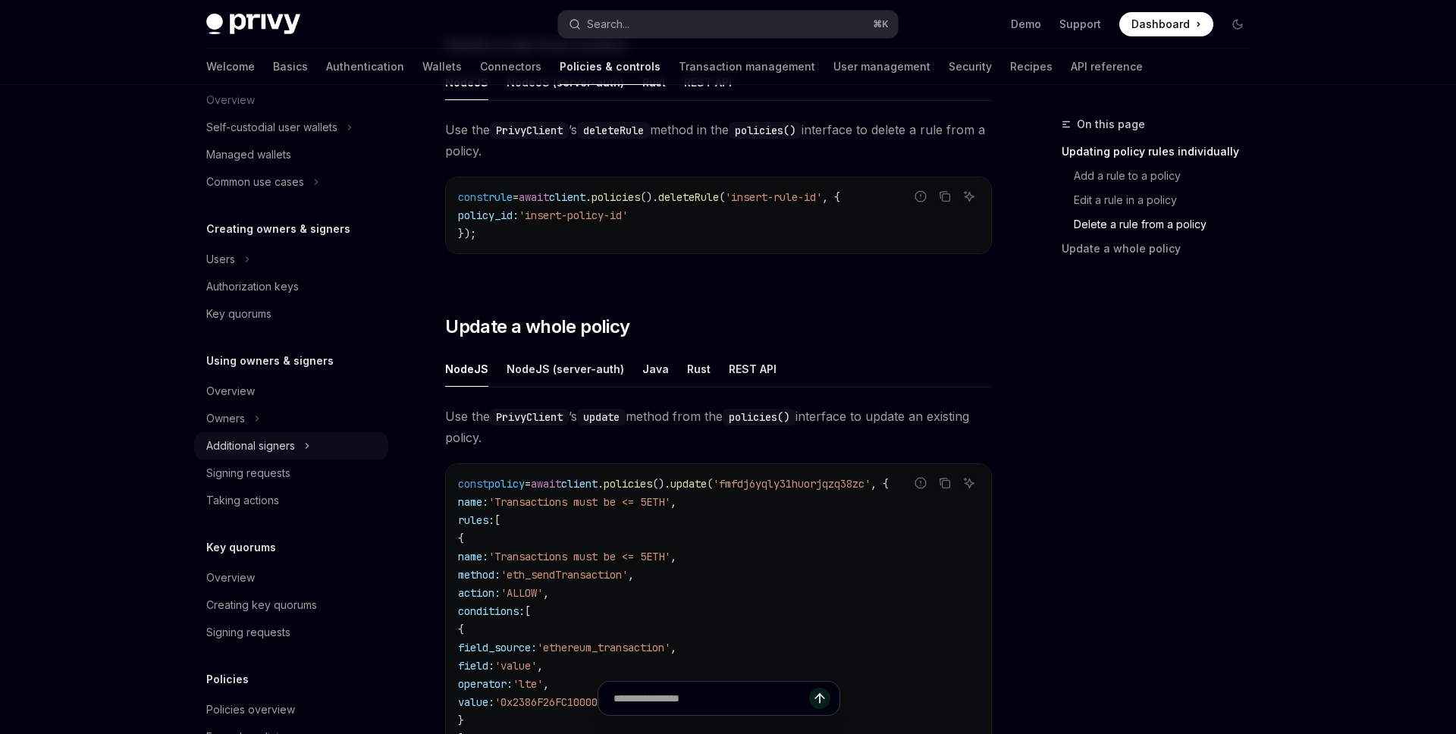
scroll to position [300, 0]
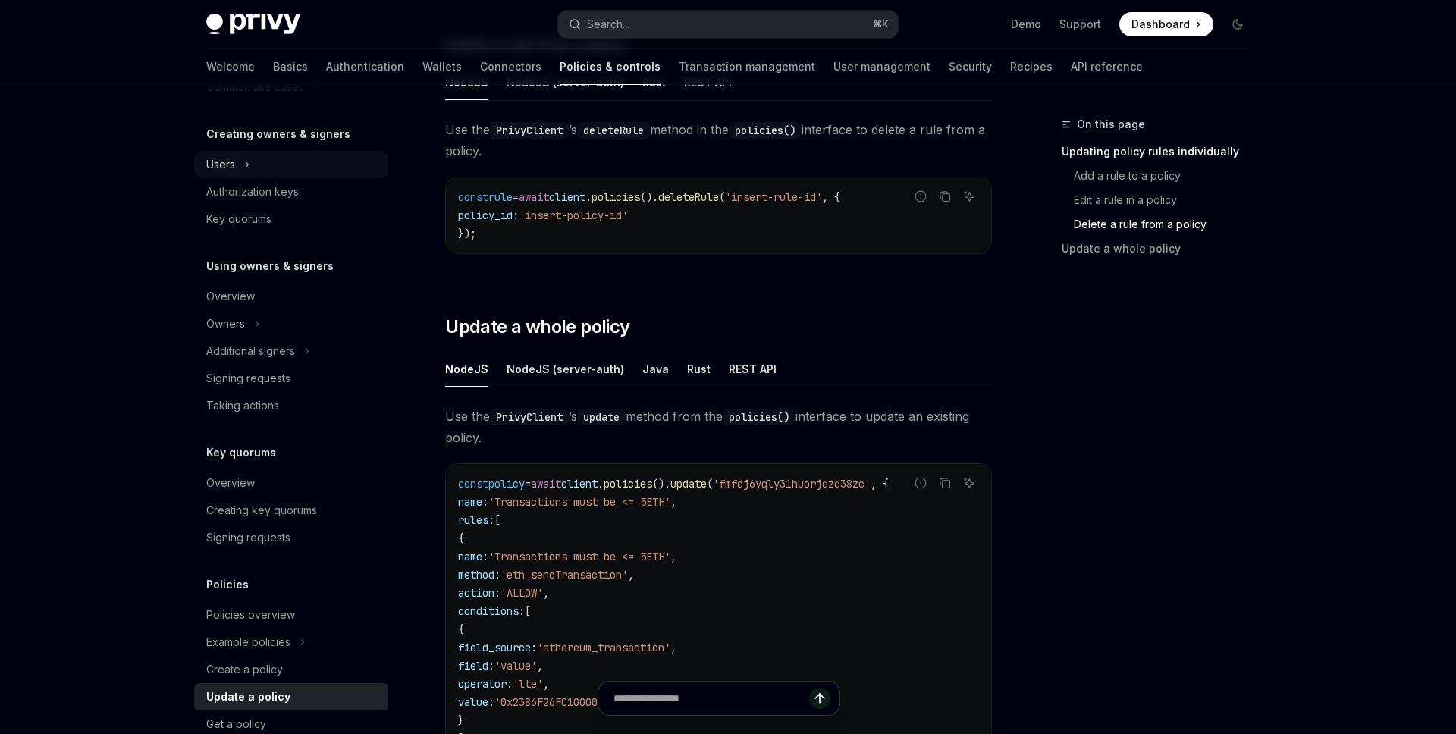
click at [231, 172] on div "Users" at bounding box center [220, 165] width 29 height 18
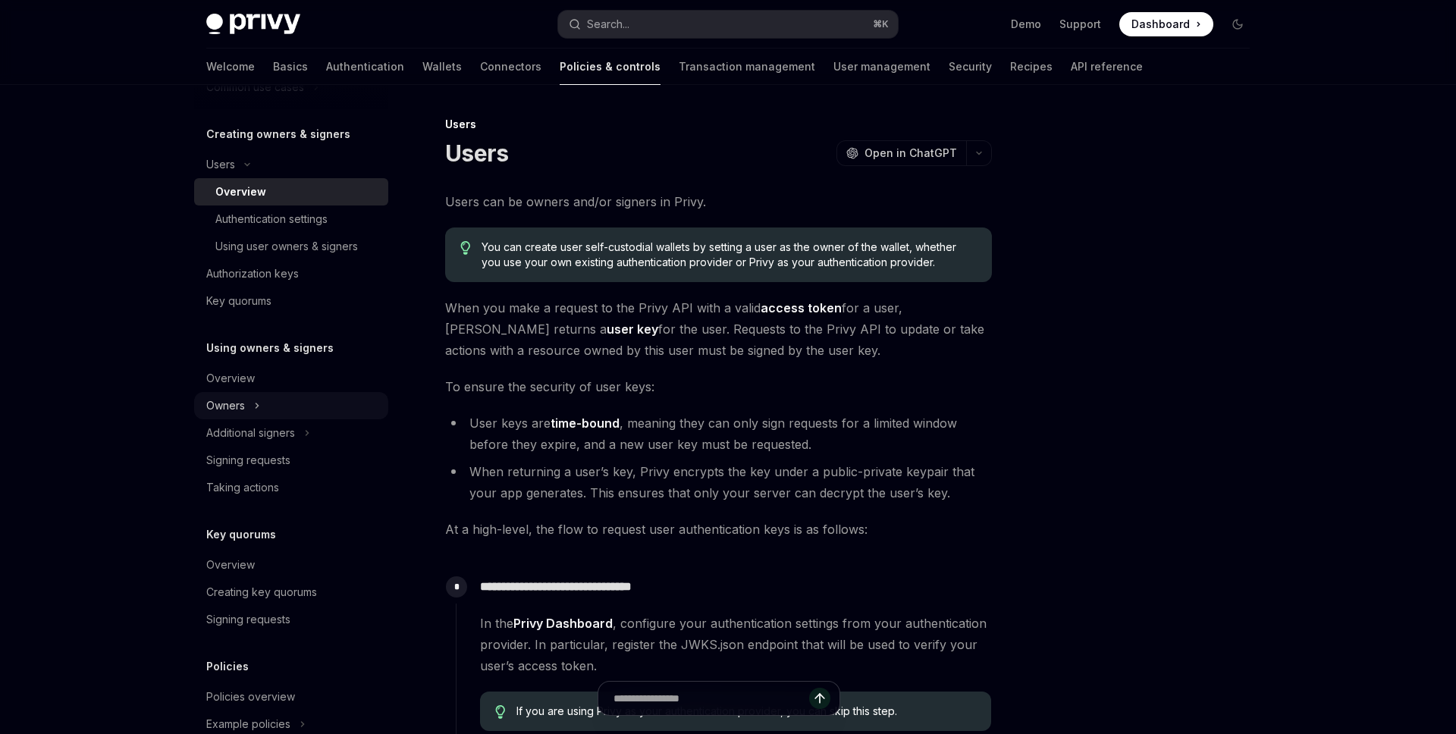
click at [246, 411] on button "Owners" at bounding box center [291, 405] width 194 height 27
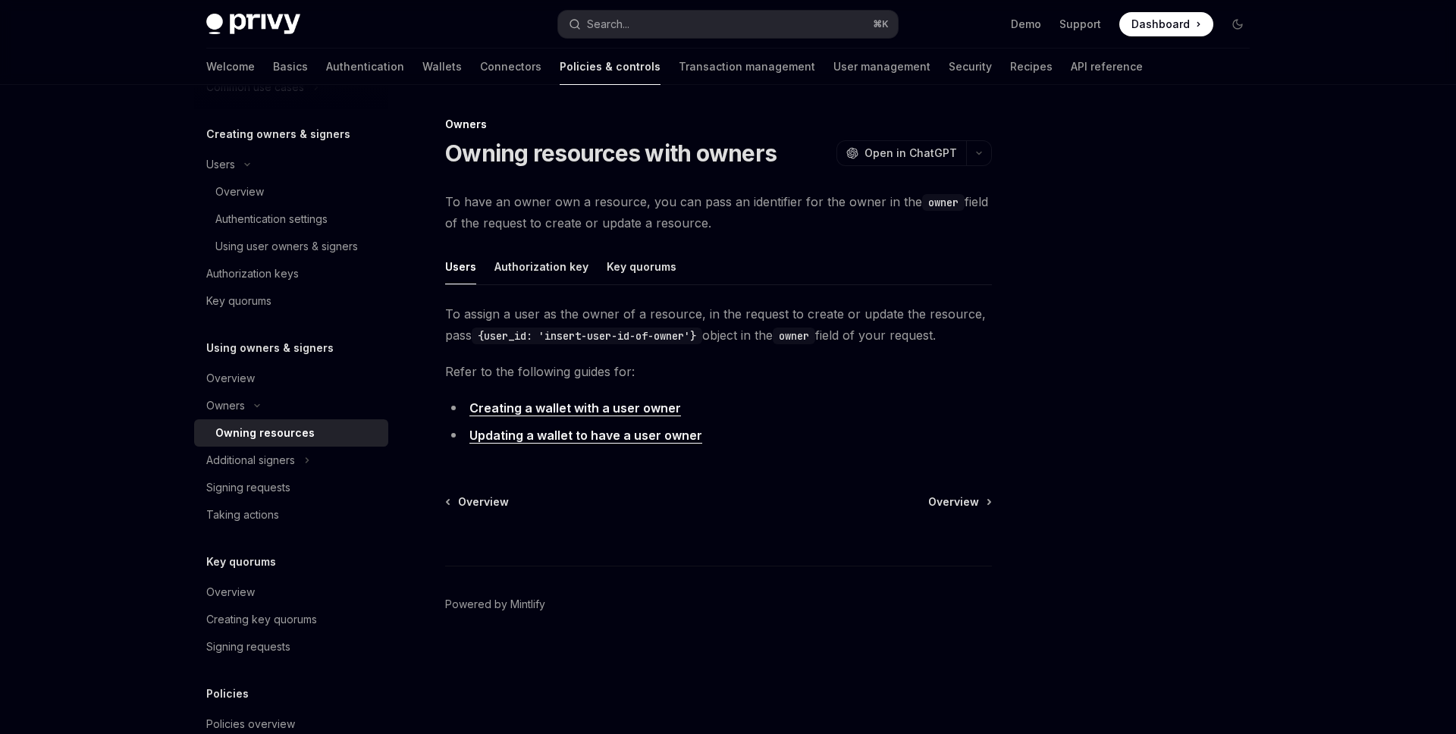
click at [598, 410] on link "Creating a wallet with a user owner" at bounding box center [576, 409] width 212 height 16
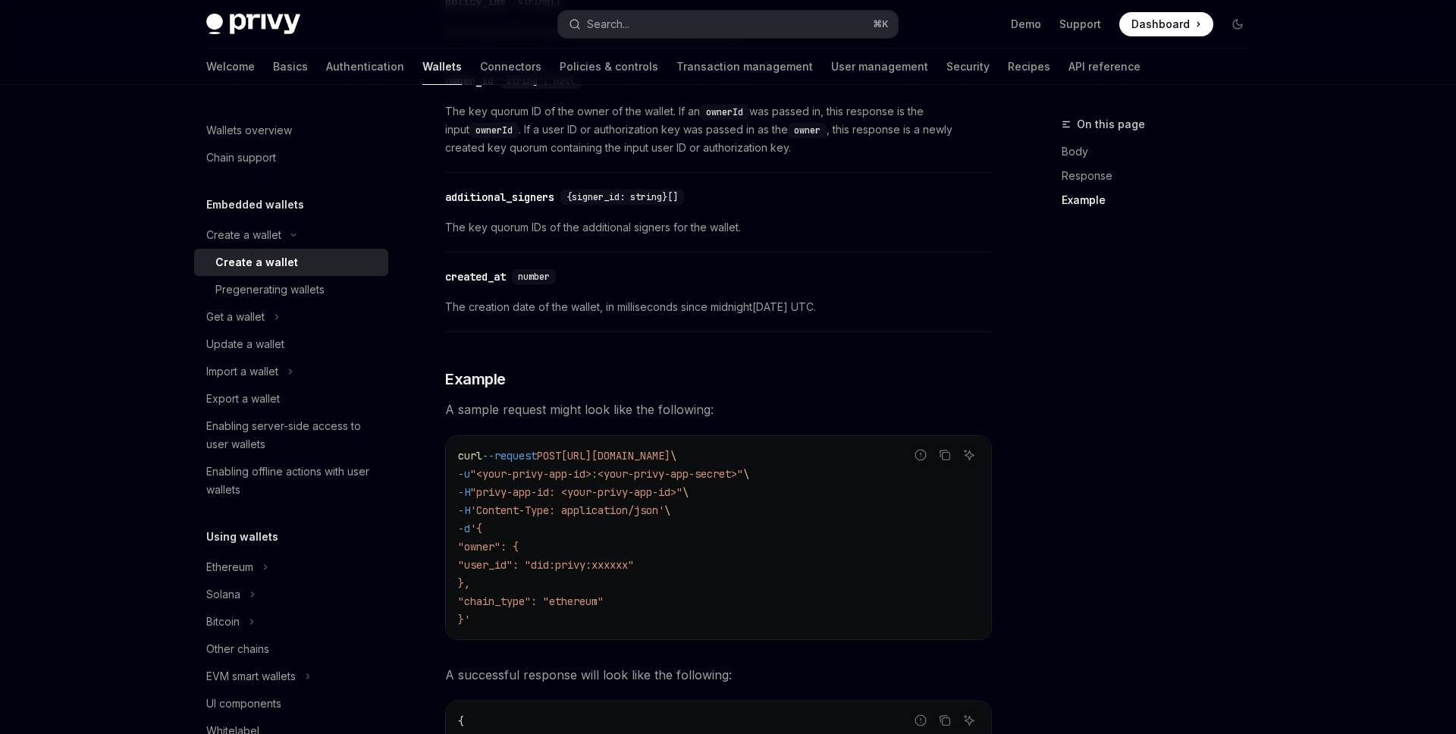
scroll to position [2185, 0]
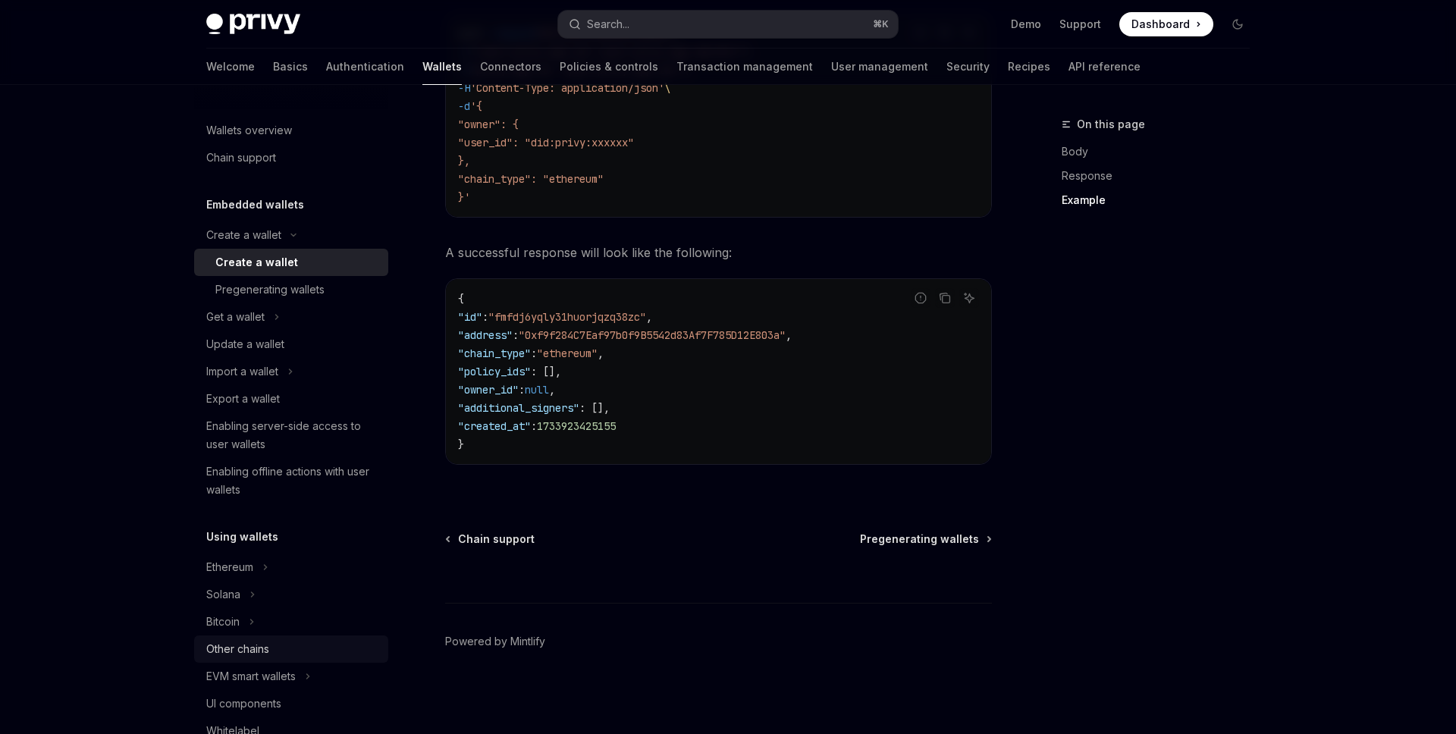
click at [233, 647] on div "Other chains" at bounding box center [237, 649] width 63 height 18
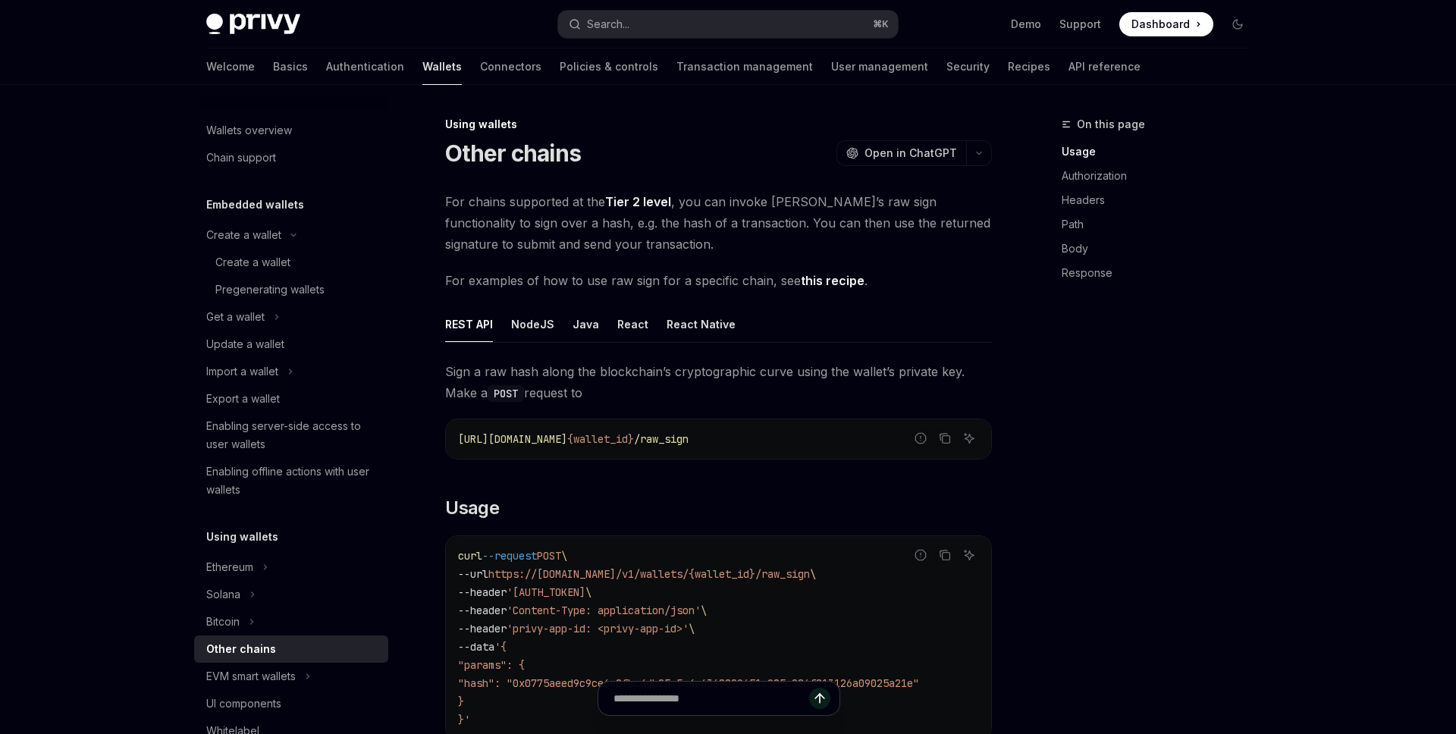
click at [1193, 498] on div "On this page Usage Authorization Headers Path Body Response" at bounding box center [1147, 424] width 231 height 619
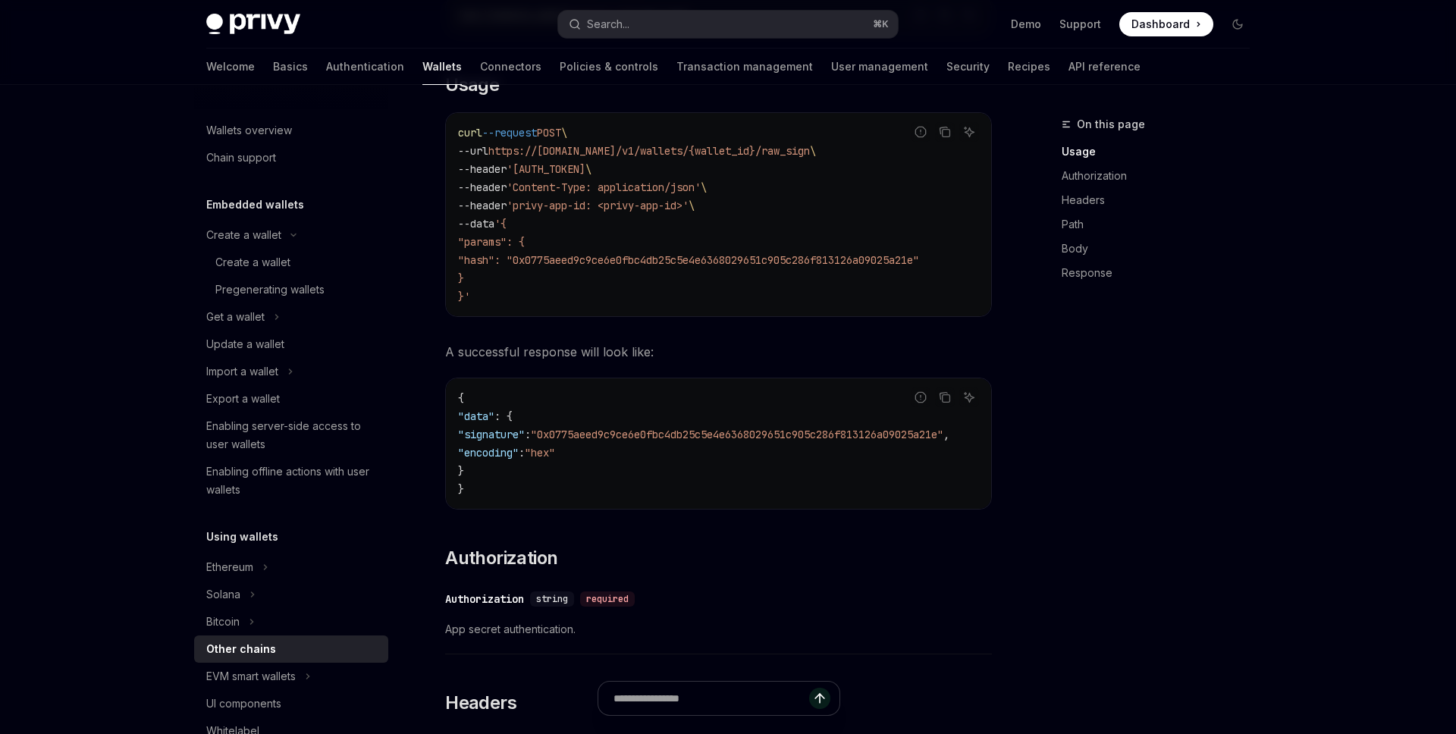
scroll to position [350, 0]
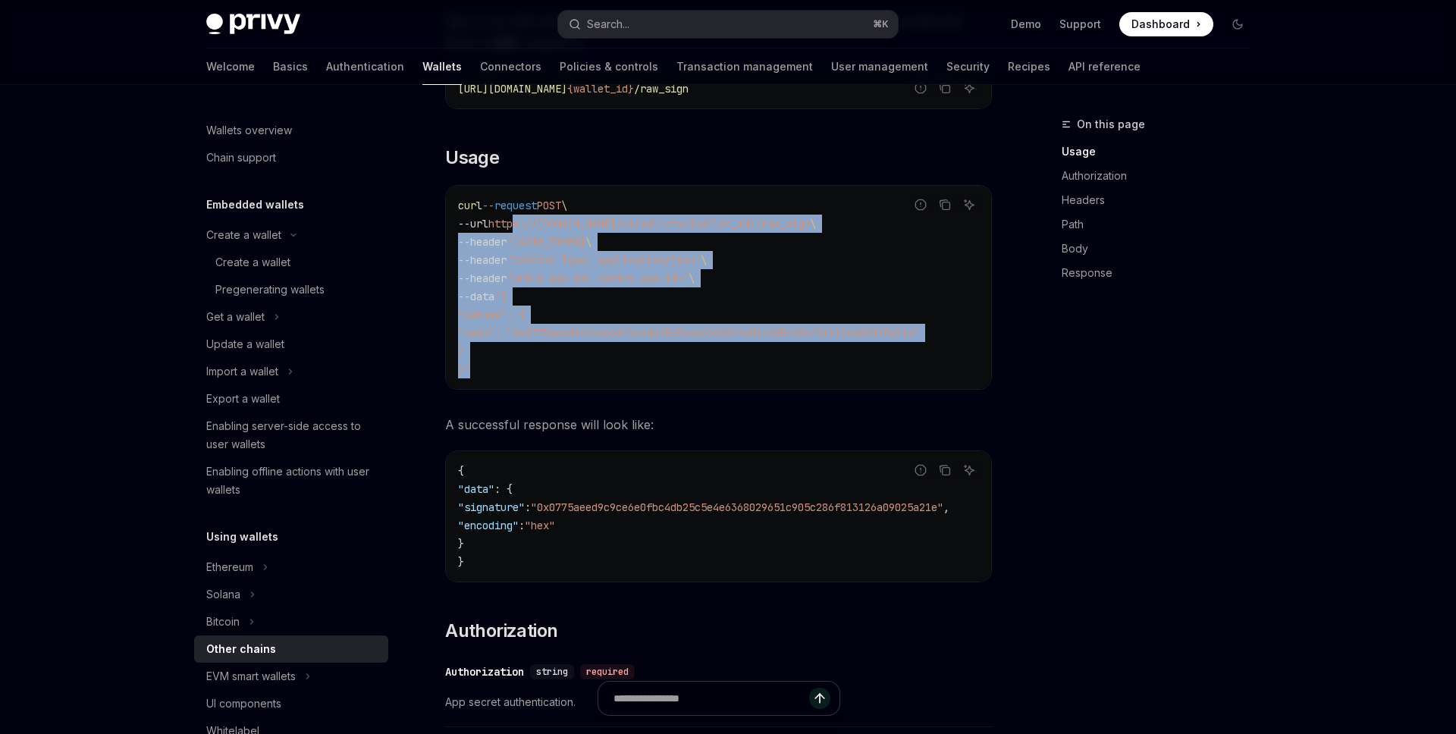
drag, startPoint x: 520, startPoint y: 231, endPoint x: 592, endPoint y: 371, distance: 156.7
click at [592, 371] on code "curl --request POST \ --url https://[DOMAIN_NAME]/v1/wallets/{wallet_id}/raw_si…" at bounding box center [718, 287] width 521 height 182
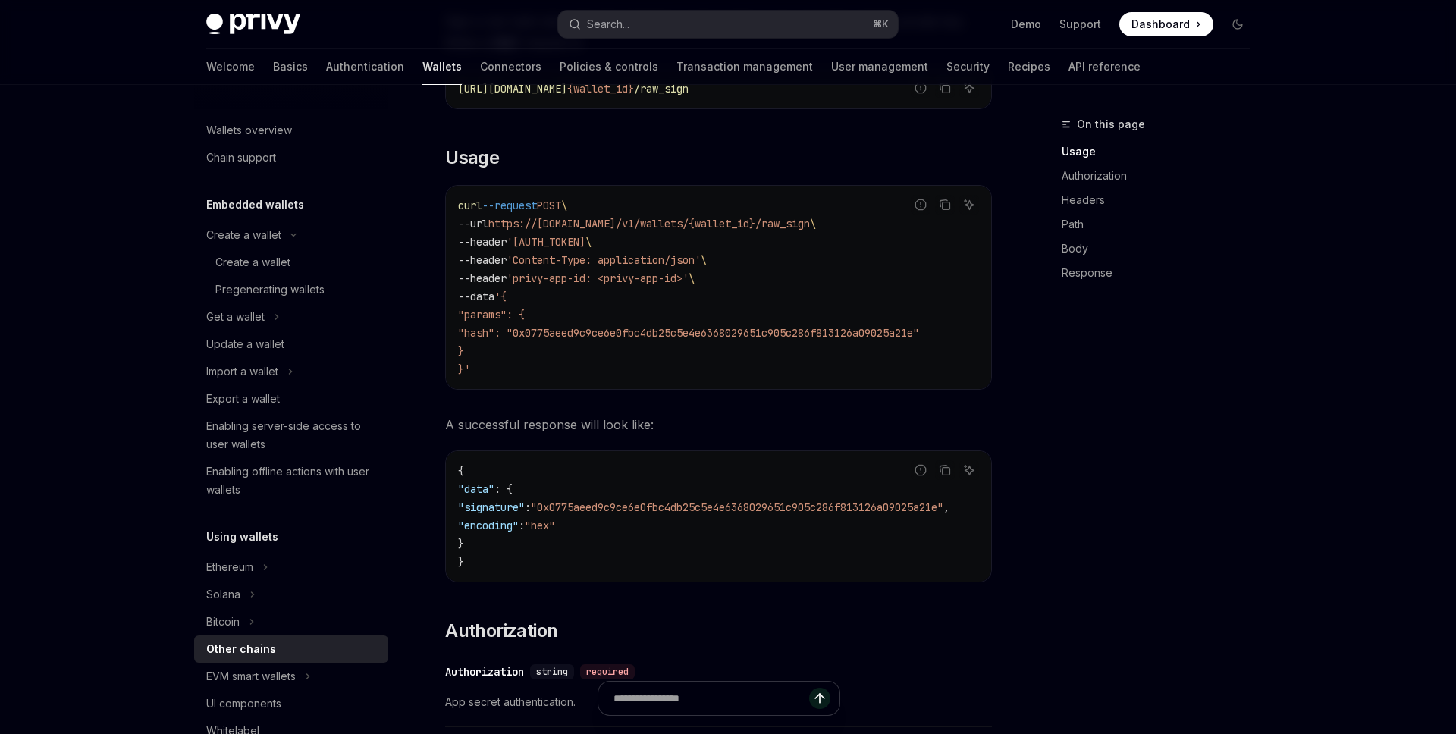
click at [608, 332] on span ""hash": "0x0775aeed9c9ce6e0fbc4db25c5e4e6368029651c905c286f813126a09025a21e"" at bounding box center [688, 333] width 461 height 14
drag, startPoint x: 585, startPoint y: 395, endPoint x: 762, endPoint y: 395, distance: 177.5
click at [765, 390] on div "Report incorrect code Copy Ask AI curl --request POST \ --url https://[DOMAIN_N…" at bounding box center [718, 287] width 547 height 205
drag, startPoint x: 656, startPoint y: 394, endPoint x: 611, endPoint y: 396, distance: 45.5
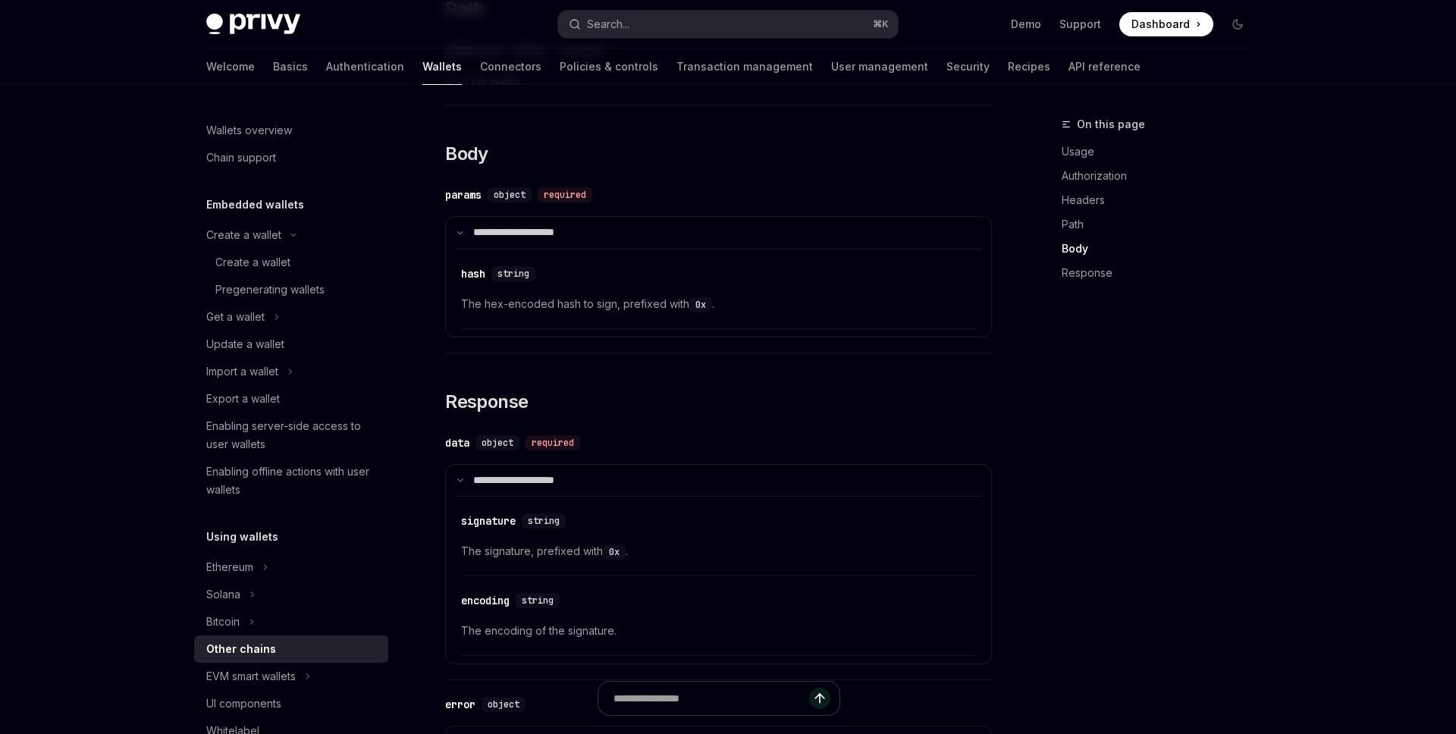
scroll to position [1315, 0]
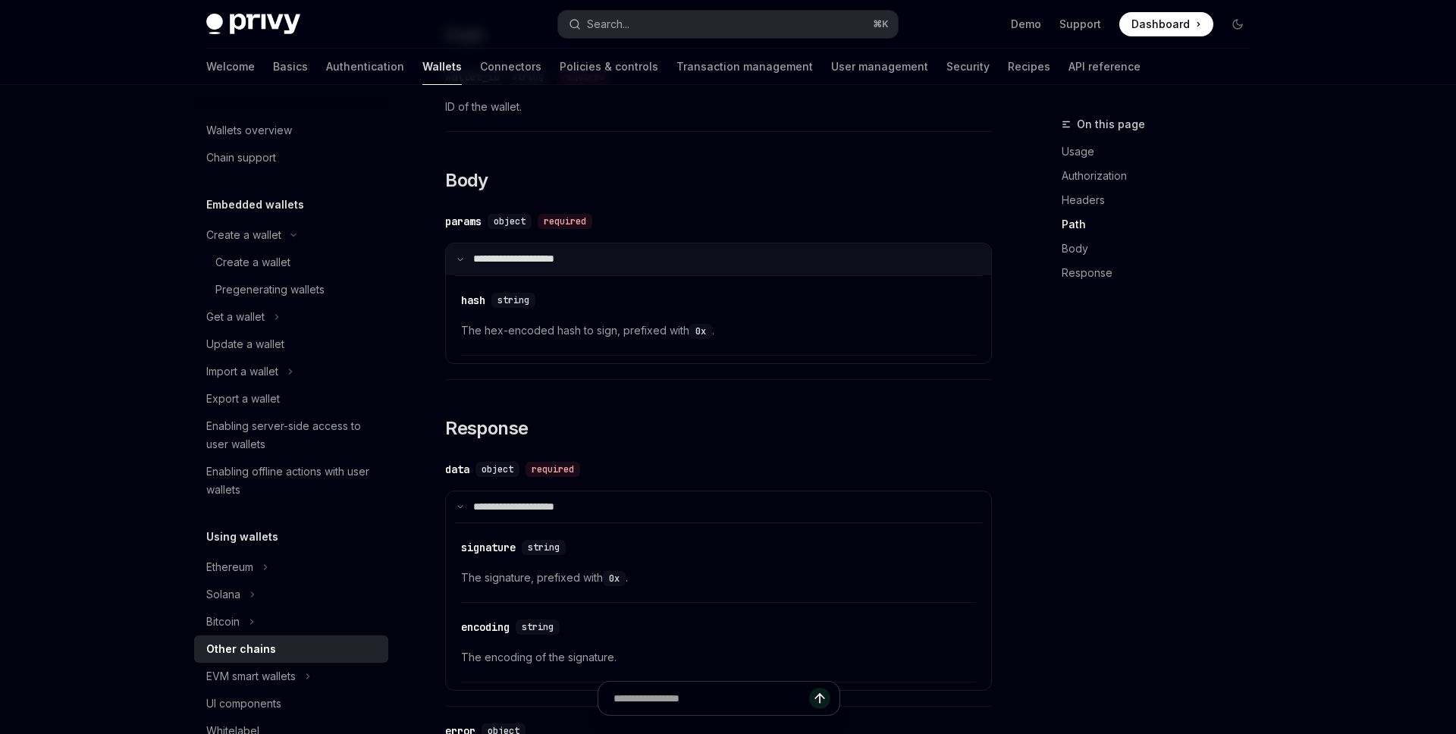
click at [463, 275] on summary "**********" at bounding box center [718, 260] width 545 height 32
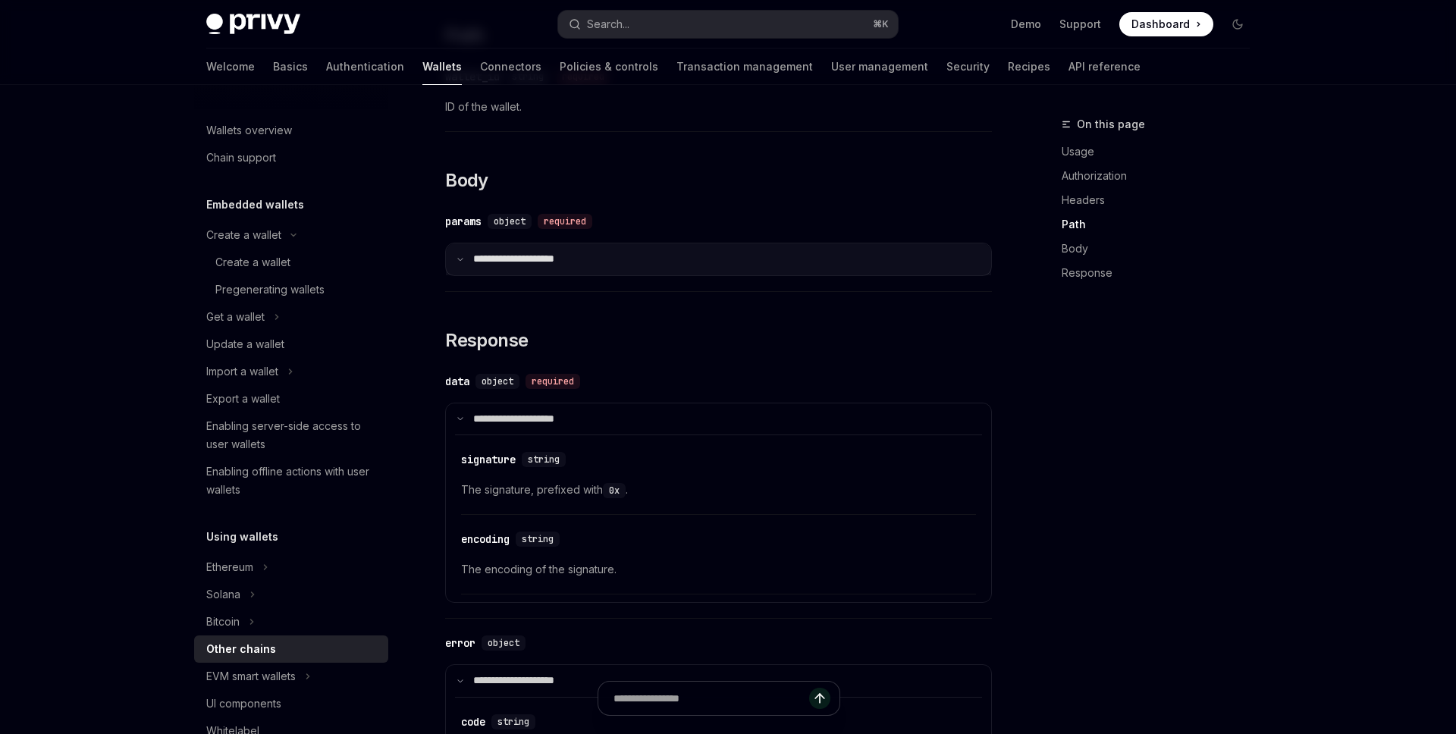
click at [461, 263] on icon at bounding box center [461, 260] width 8 height 8
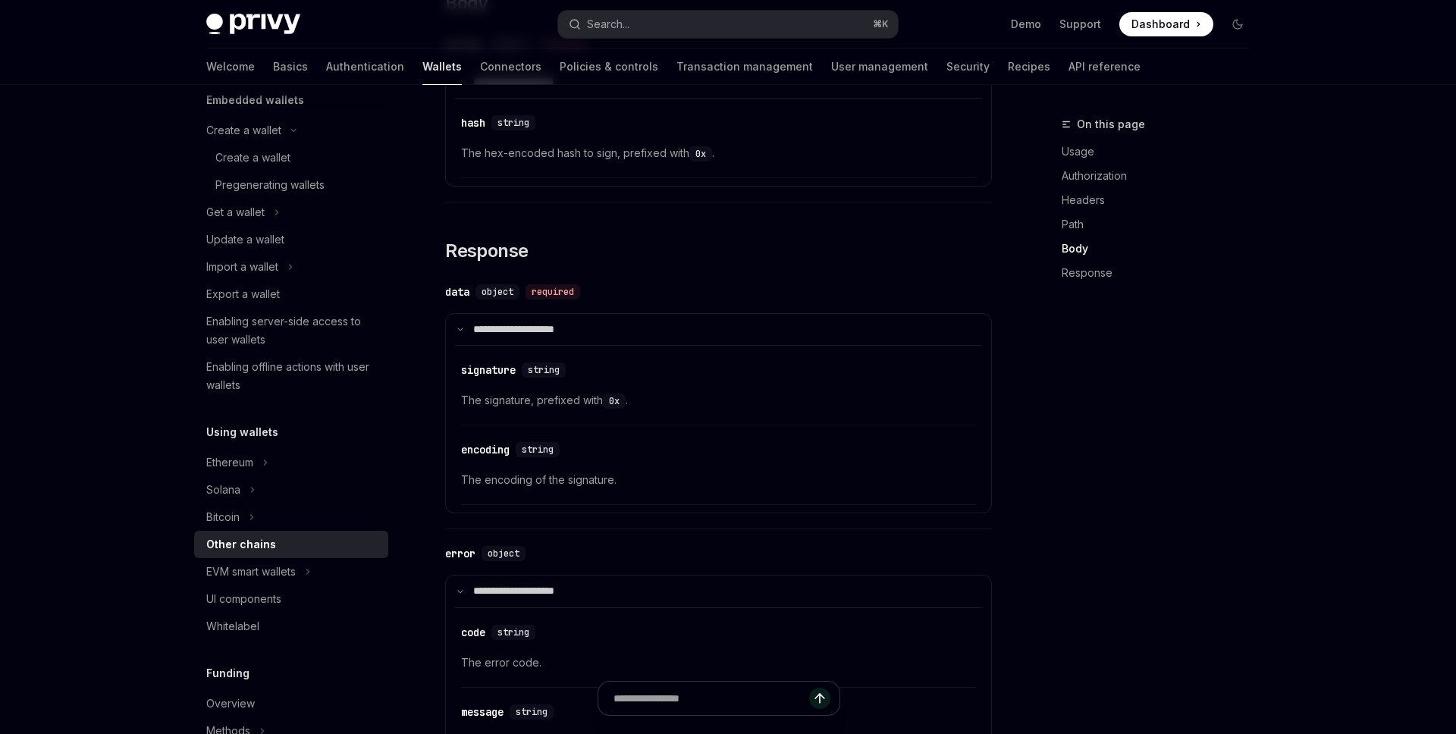
scroll to position [208, 0]
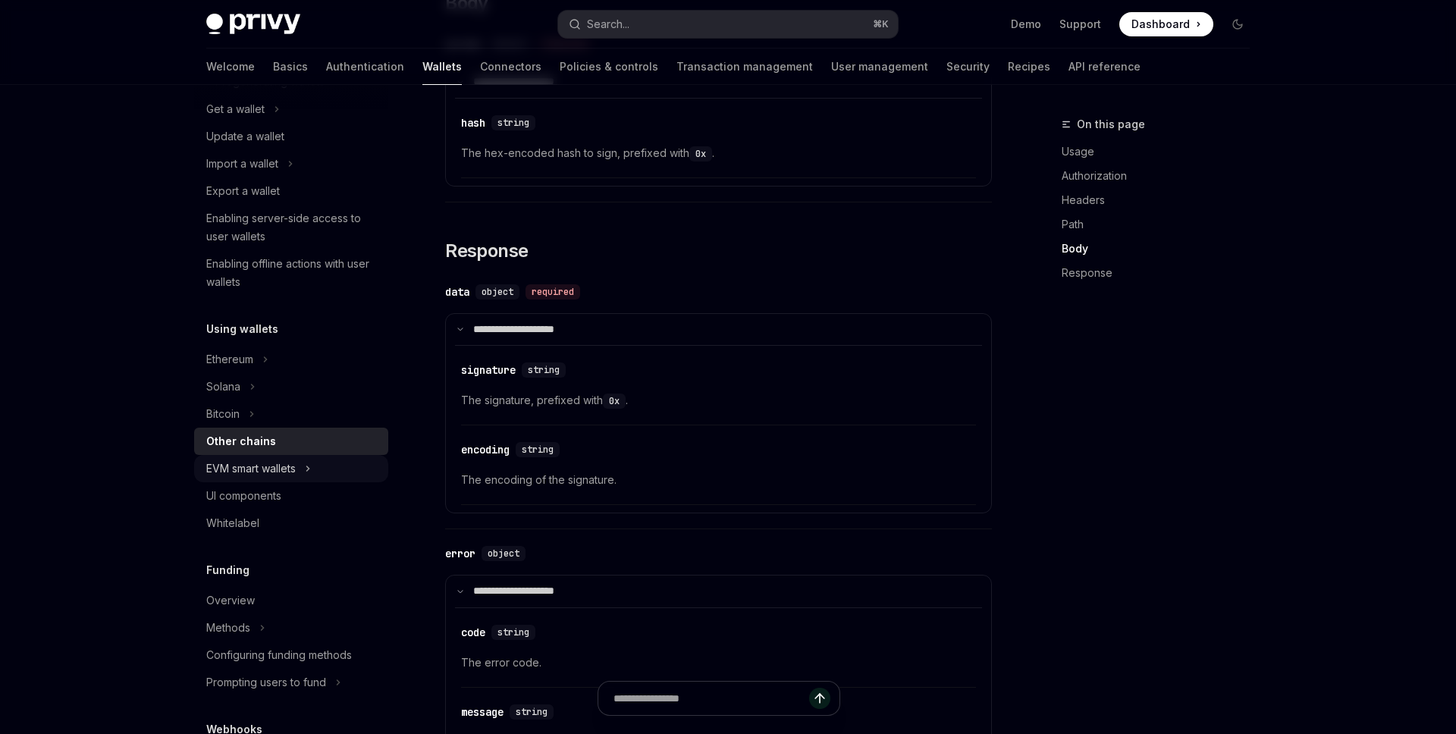
click at [294, 470] on div "EVM smart wallets" at bounding box center [251, 469] width 90 height 18
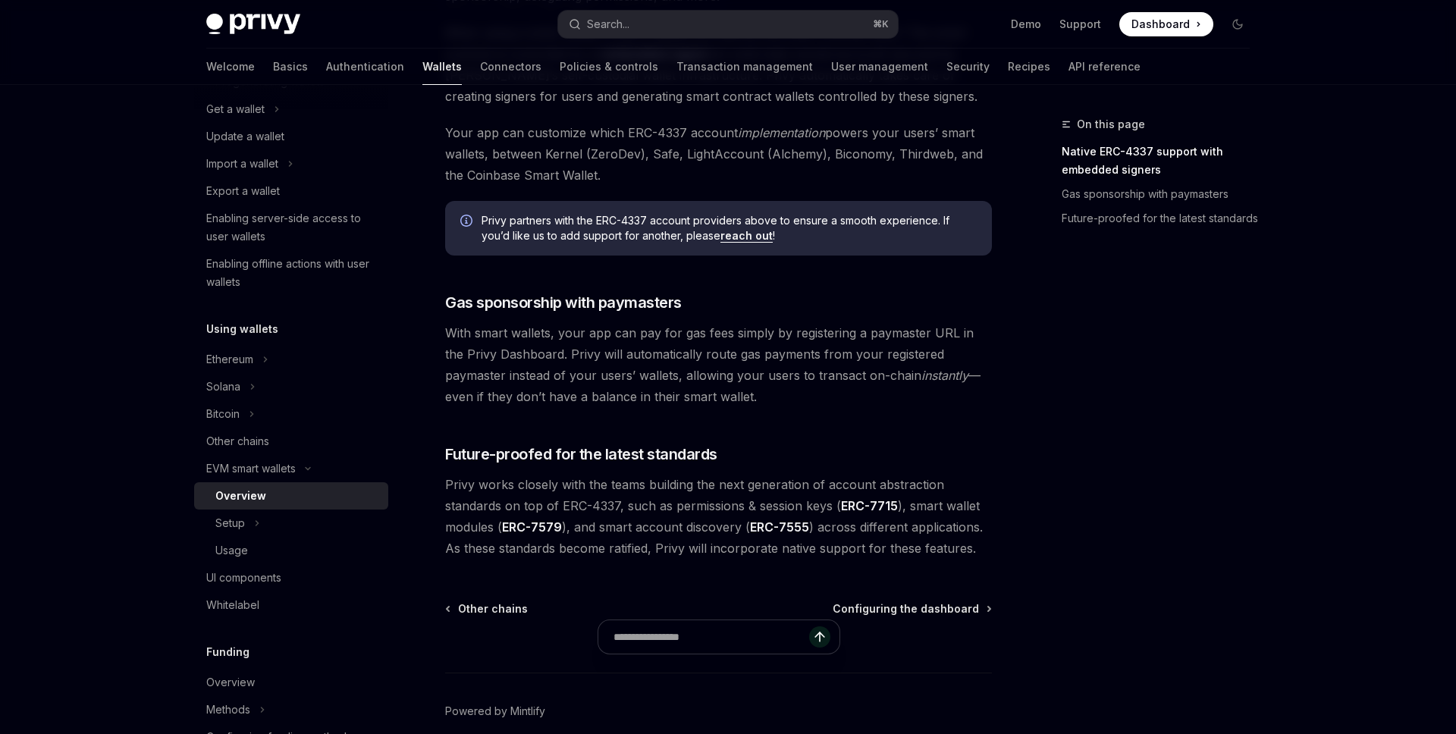
scroll to position [1059, 0]
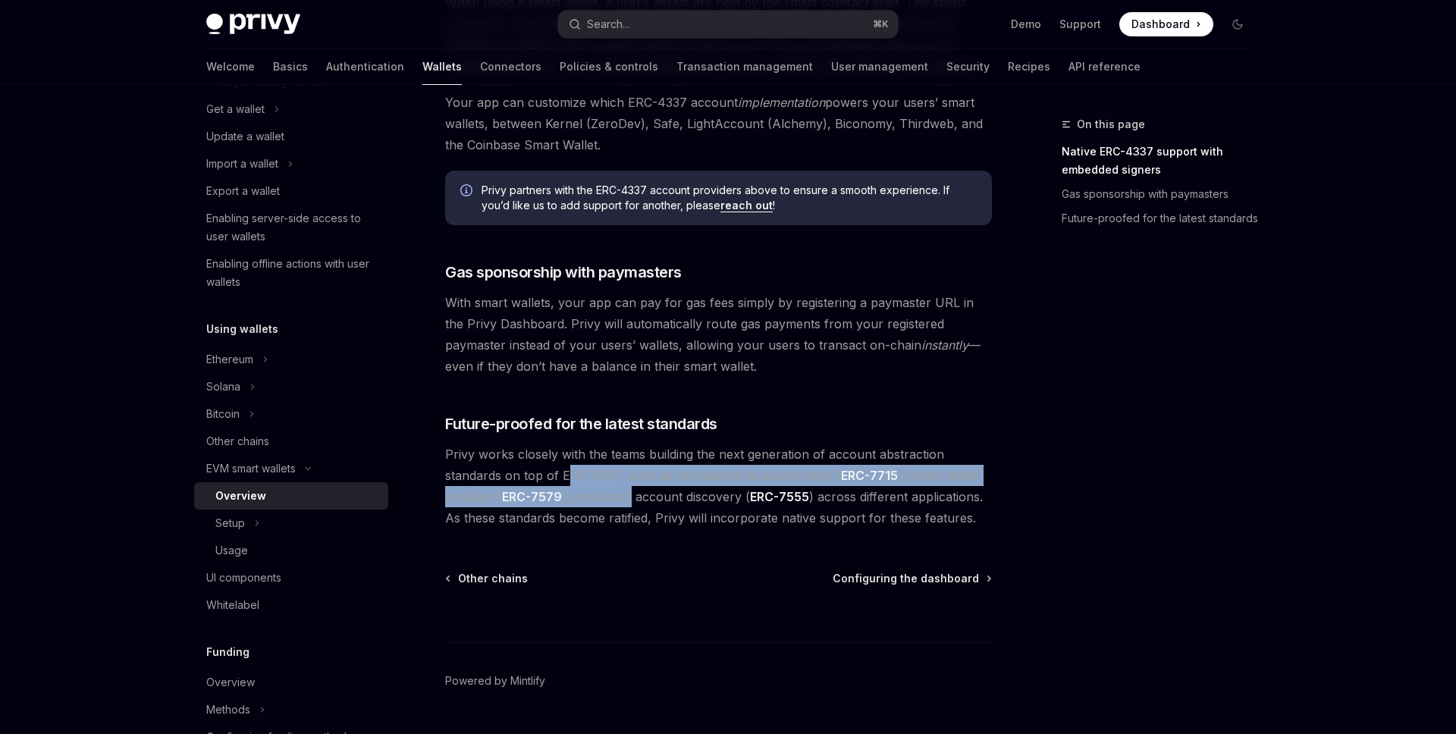
drag, startPoint x: 567, startPoint y: 468, endPoint x: 630, endPoint y: 492, distance: 67.5
click at [630, 492] on span "Privy works closely with the teams building the next generation of account abst…" at bounding box center [718, 486] width 547 height 85
click at [629, 503] on span "Privy works closely with the teams building the next generation of account abst…" at bounding box center [718, 486] width 547 height 85
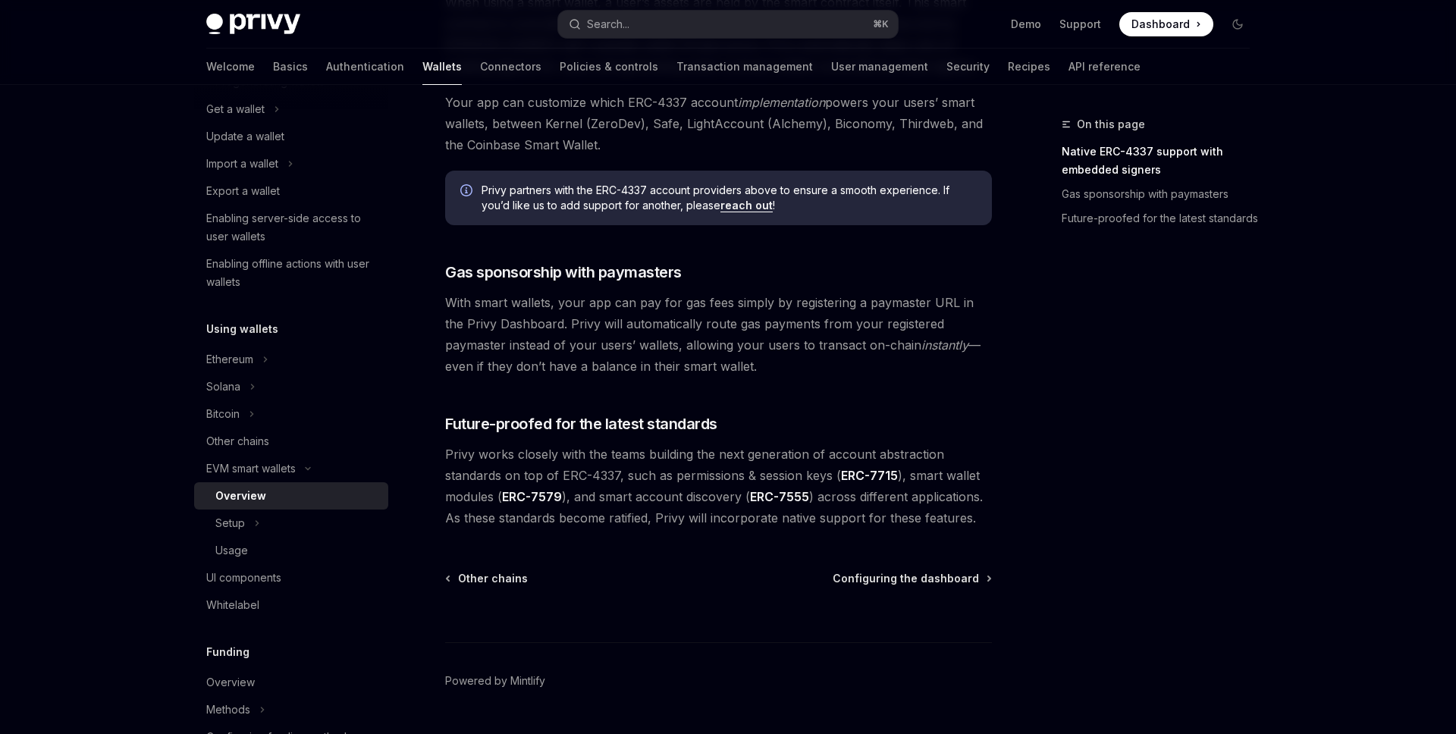
click at [1069, 350] on div "On this page Native ERC-4337 support with embedded signers Gas sponsorship with…" at bounding box center [1147, 424] width 231 height 619
click at [719, 28] on button "Search... ⌘ K" at bounding box center [728, 24] width 340 height 27
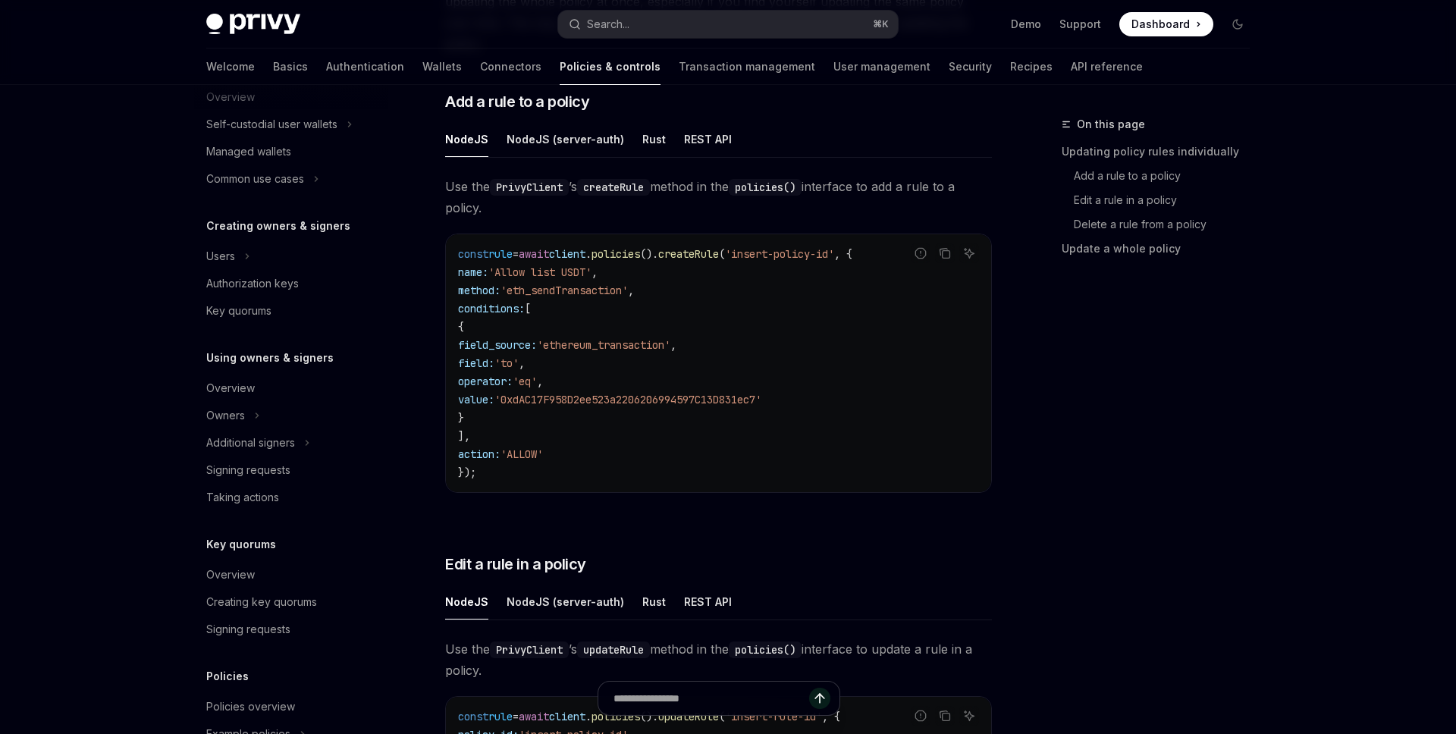
scroll to position [334, 0]
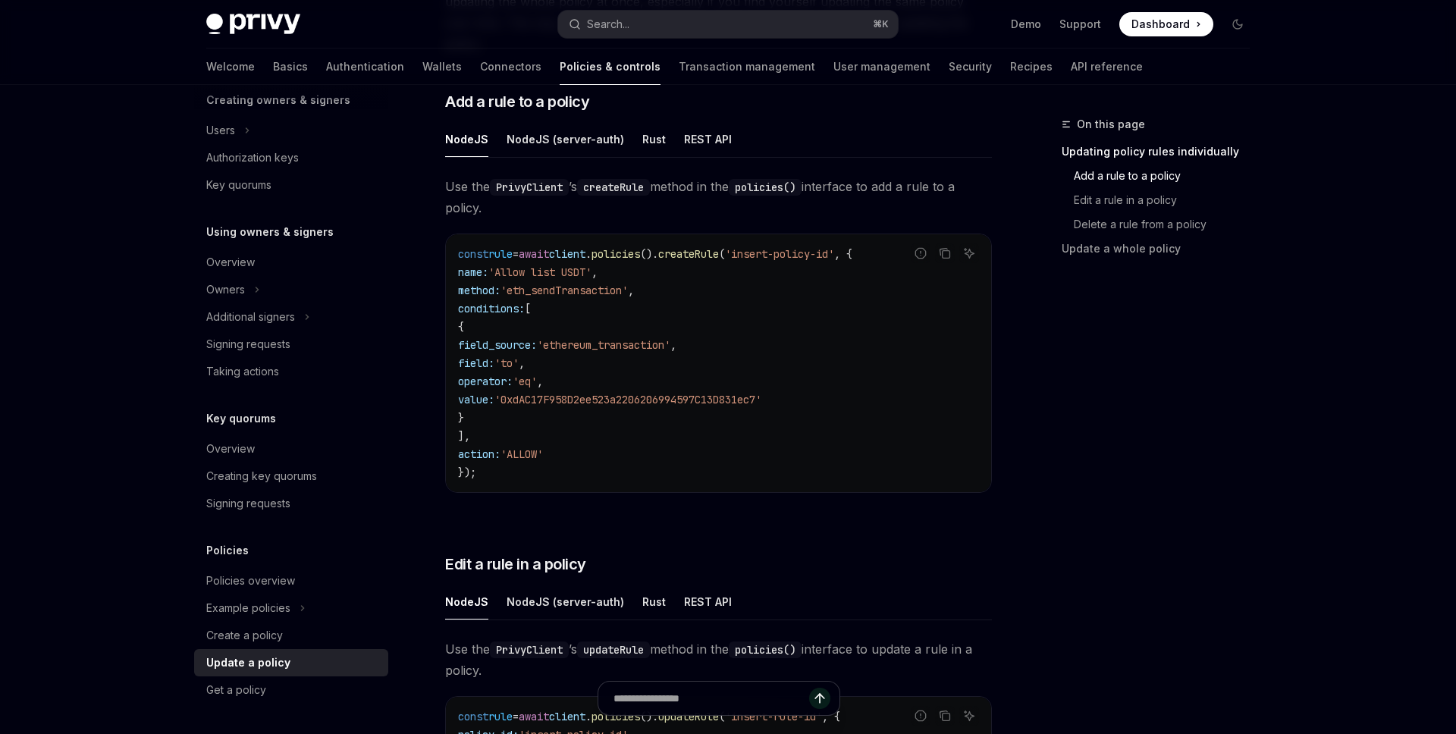
click at [609, 284] on span "'eth_sendTransaction'" at bounding box center [564, 291] width 127 height 14
click at [632, 445] on code "const rule = await client . policies (). createRule ( 'insert-policy-id' , { na…" at bounding box center [718, 363] width 521 height 237
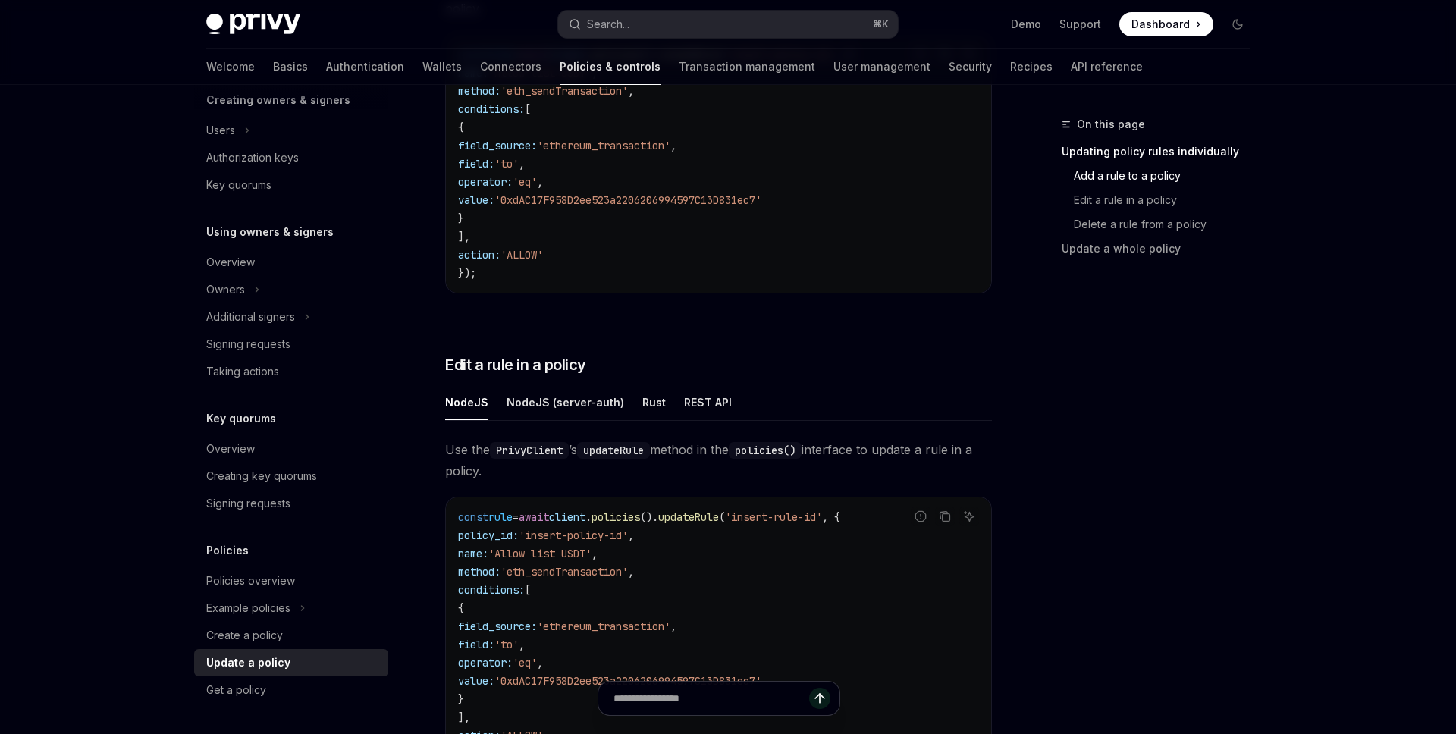
scroll to position [652, 0]
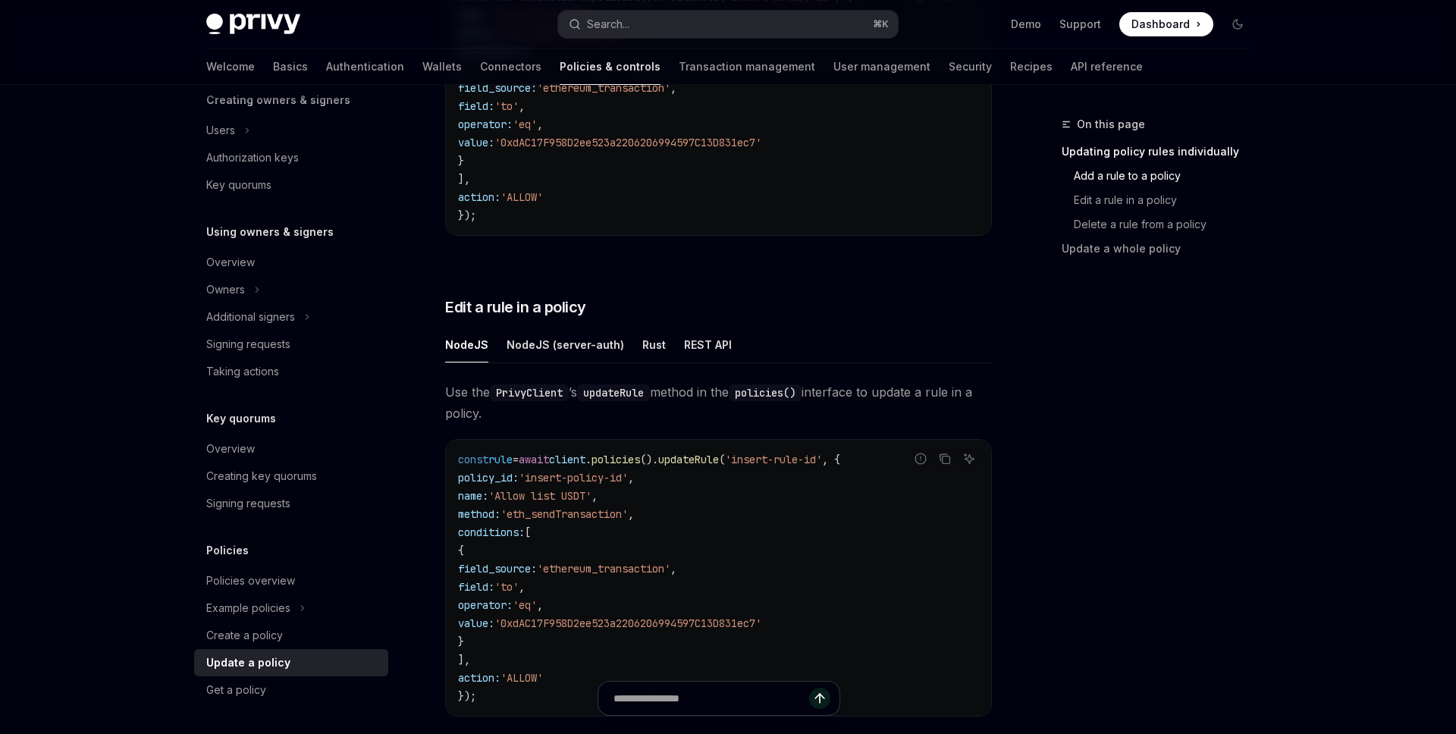
drag, startPoint x: 512, startPoint y: 474, endPoint x: 690, endPoint y: 649, distance: 250.0
click at [690, 649] on code "const rule = await client . policies (). updateRule ( 'insert-rule-id' , { poli…" at bounding box center [718, 578] width 521 height 255
click at [650, 646] on code "const rule = await client . policies (). updateRule ( 'insert-rule-id' , { poli…" at bounding box center [718, 578] width 521 height 255
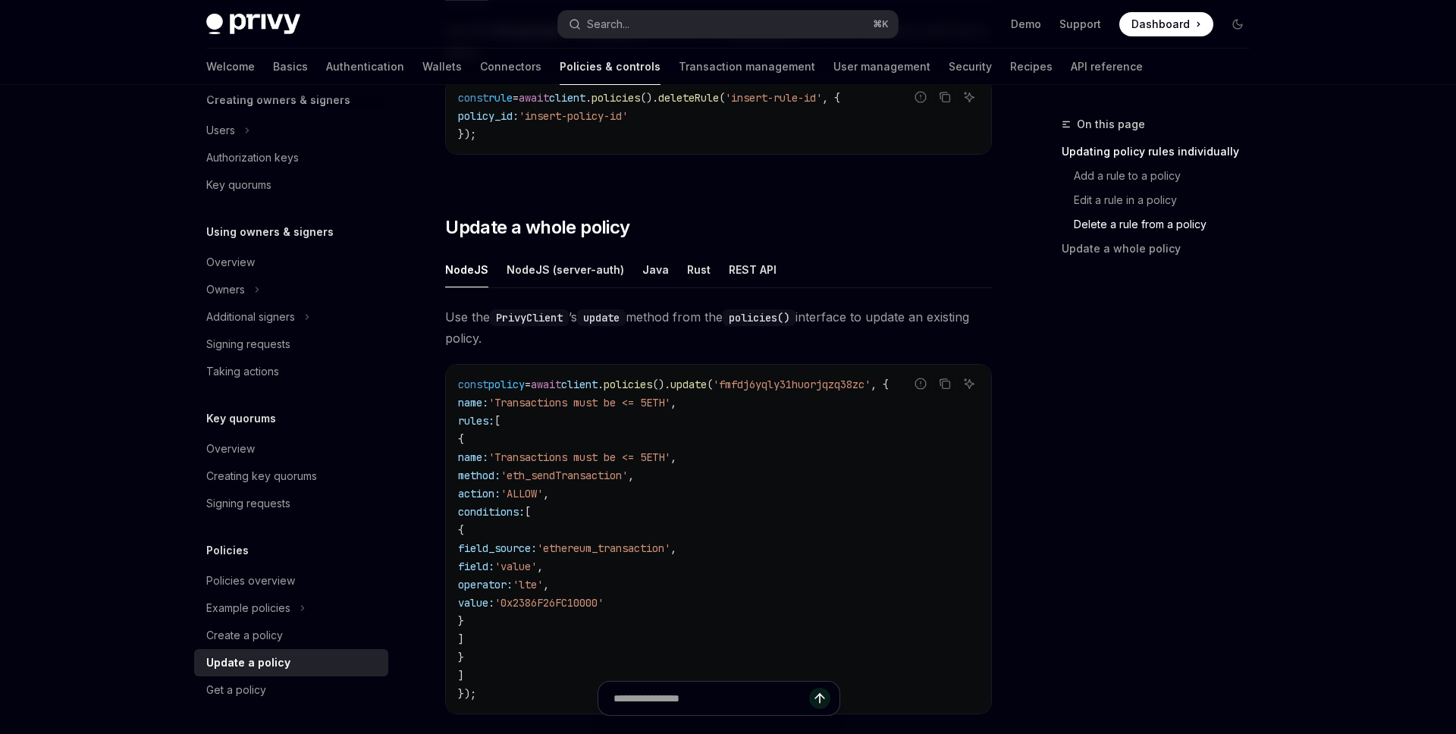
scroll to position [1723, 0]
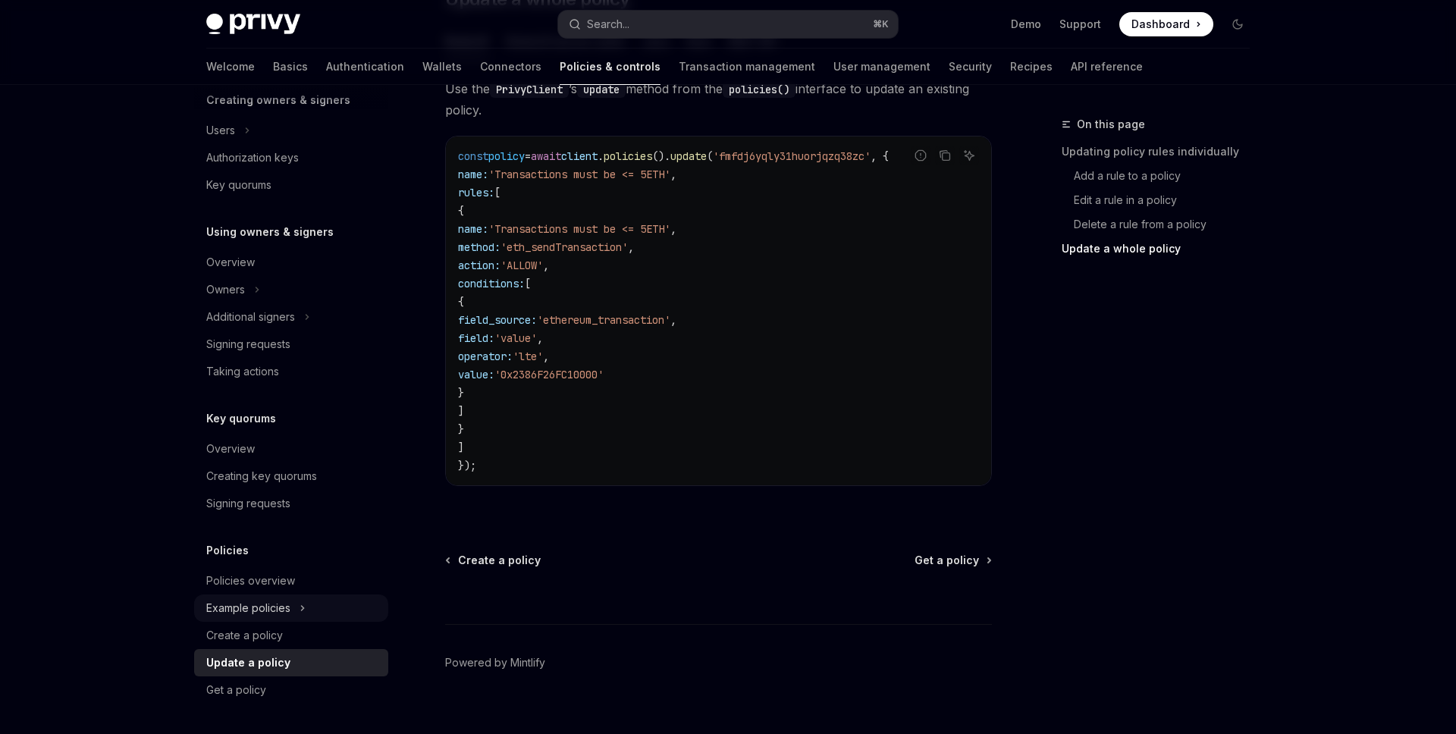
click at [298, 609] on button "Example policies" at bounding box center [291, 608] width 194 height 27
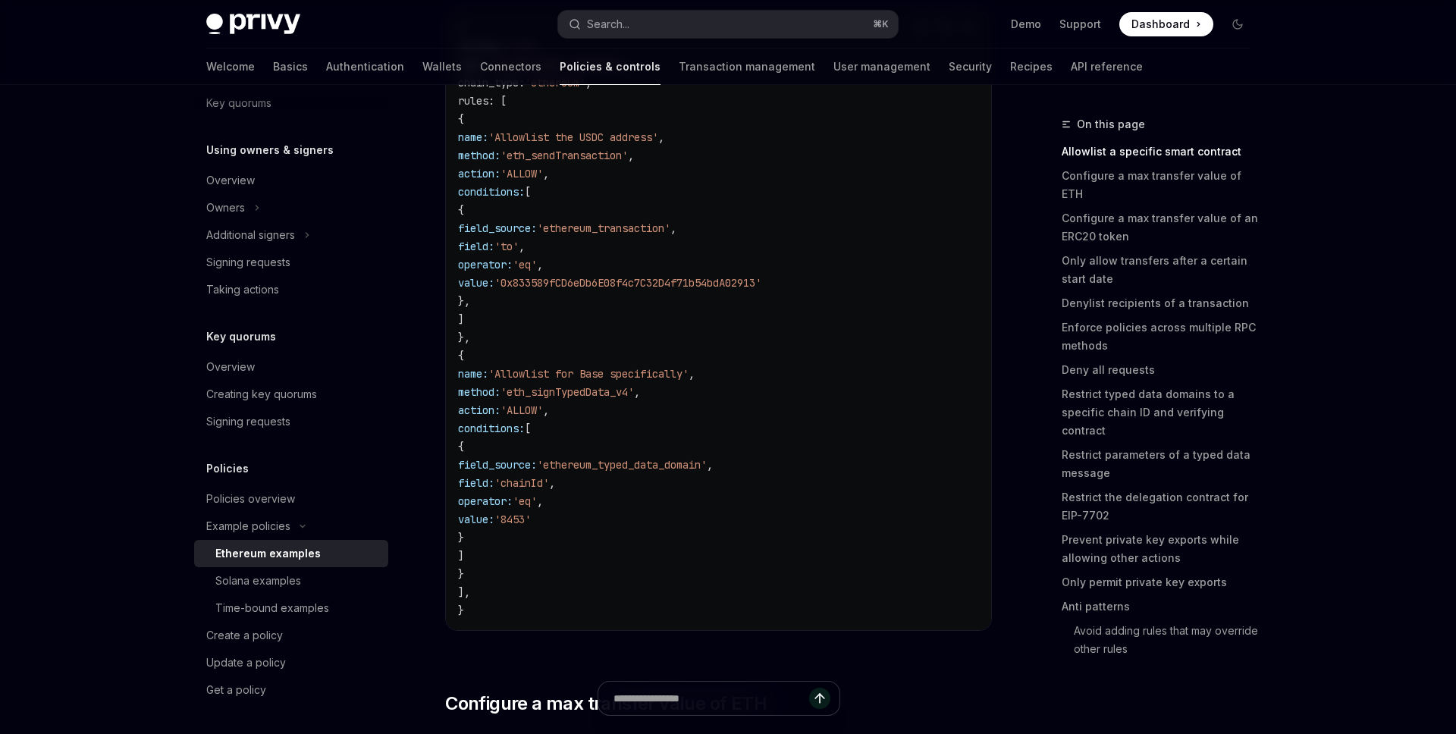
scroll to position [371, 0]
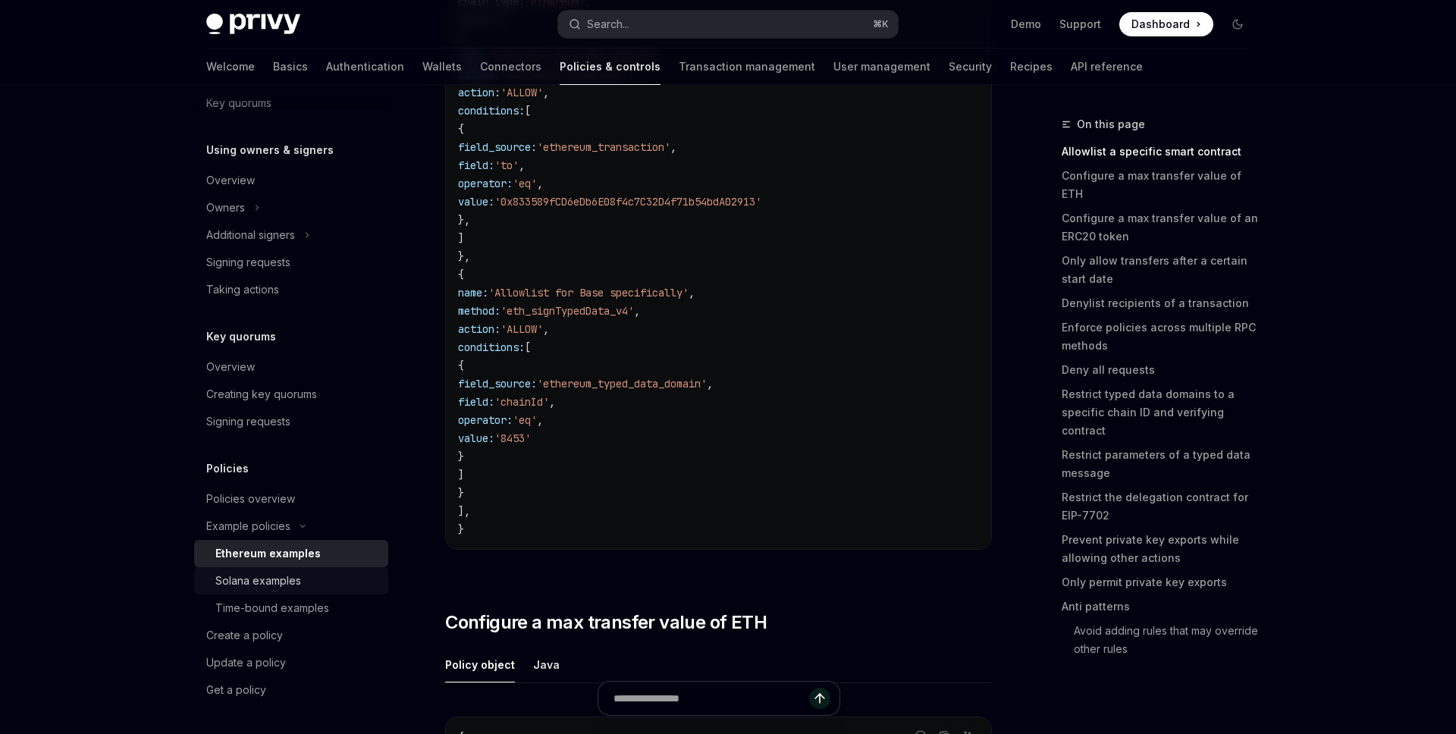
click at [315, 593] on link "Solana examples" at bounding box center [291, 580] width 194 height 27
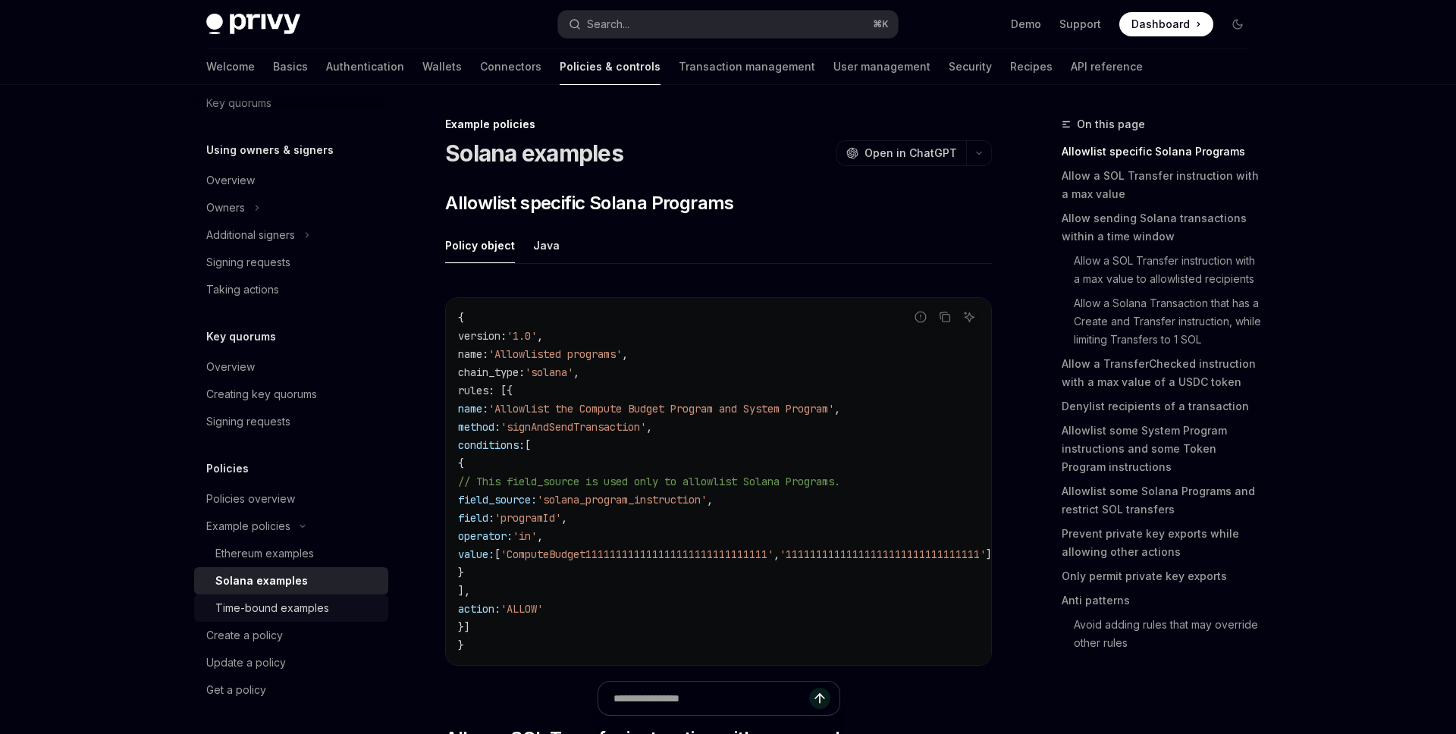
click at [311, 612] on div "Time-bound examples" at bounding box center [272, 608] width 114 height 18
type textarea "*"
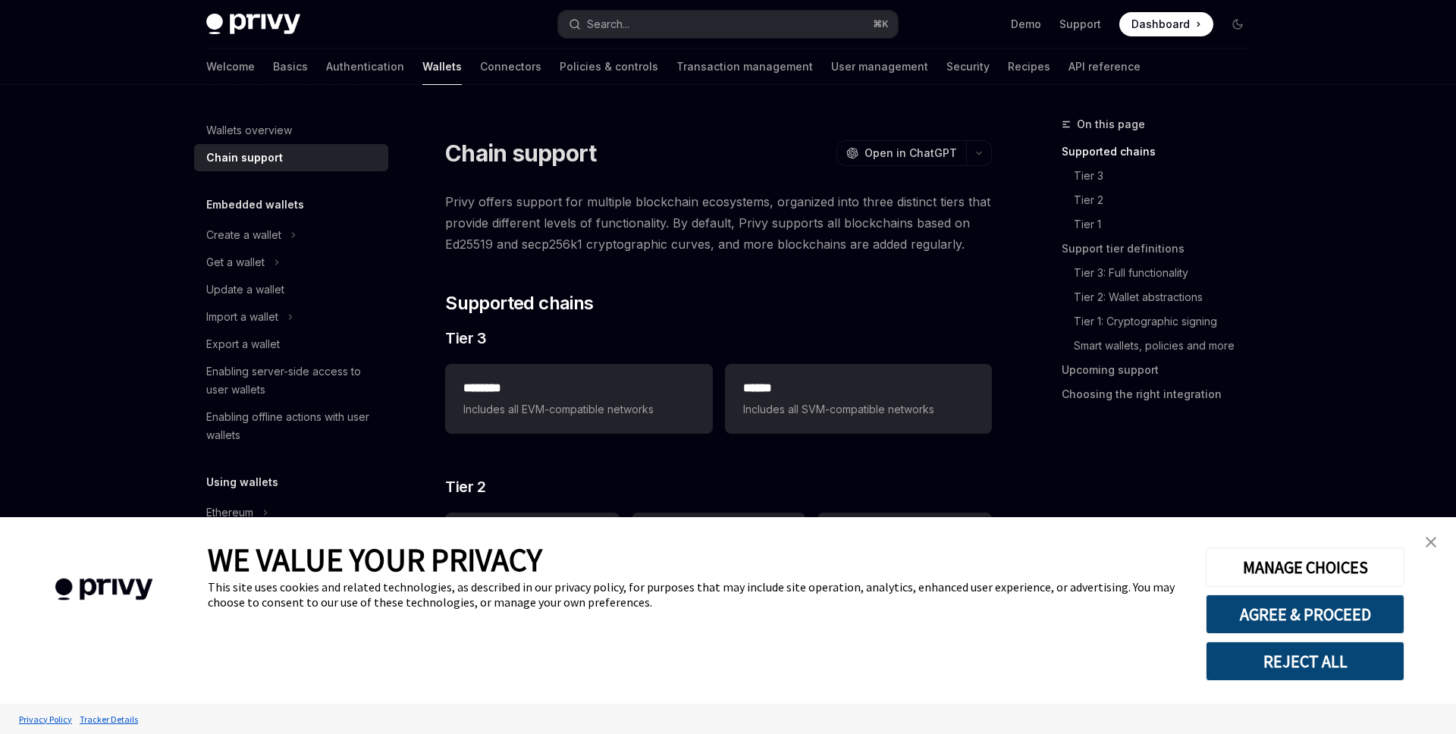
click at [1430, 543] on img "close banner" at bounding box center [1431, 542] width 11 height 11
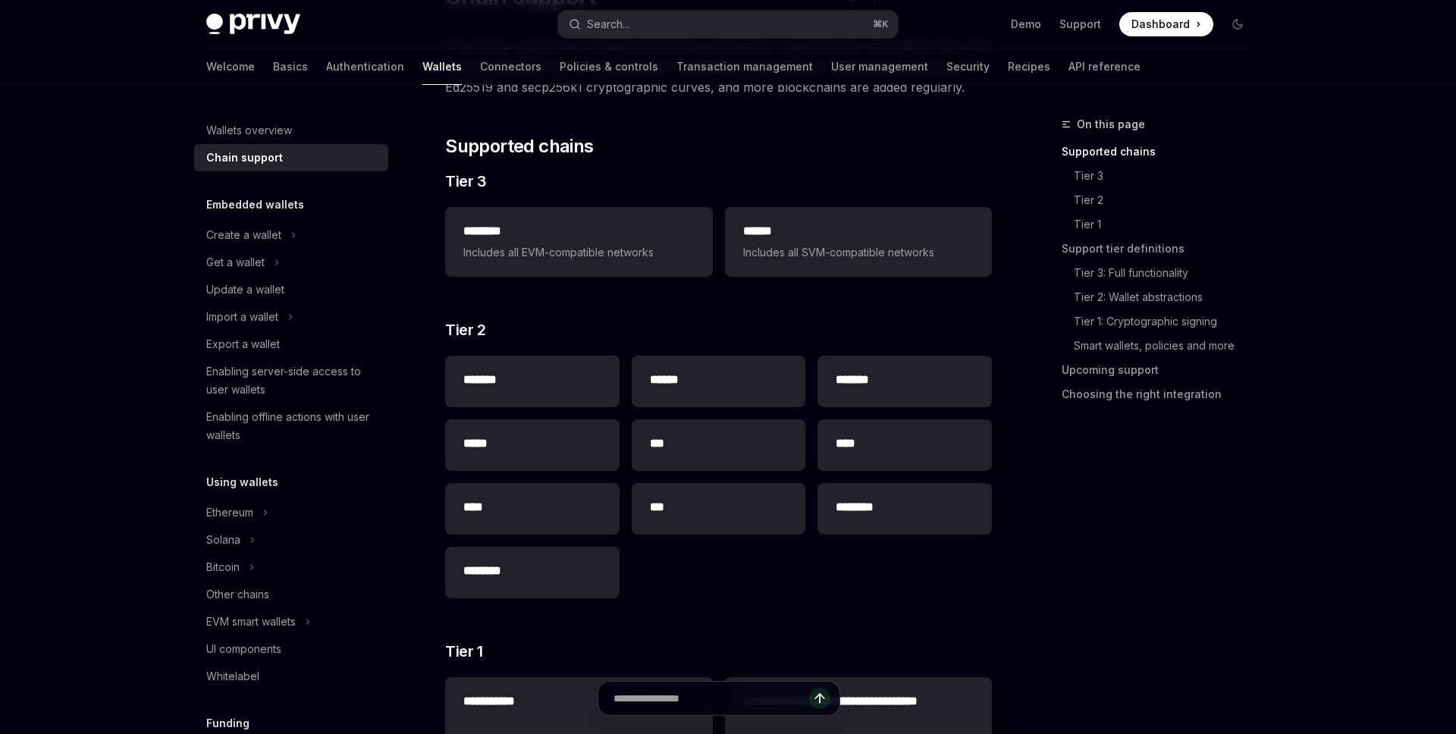
scroll to position [309, 0]
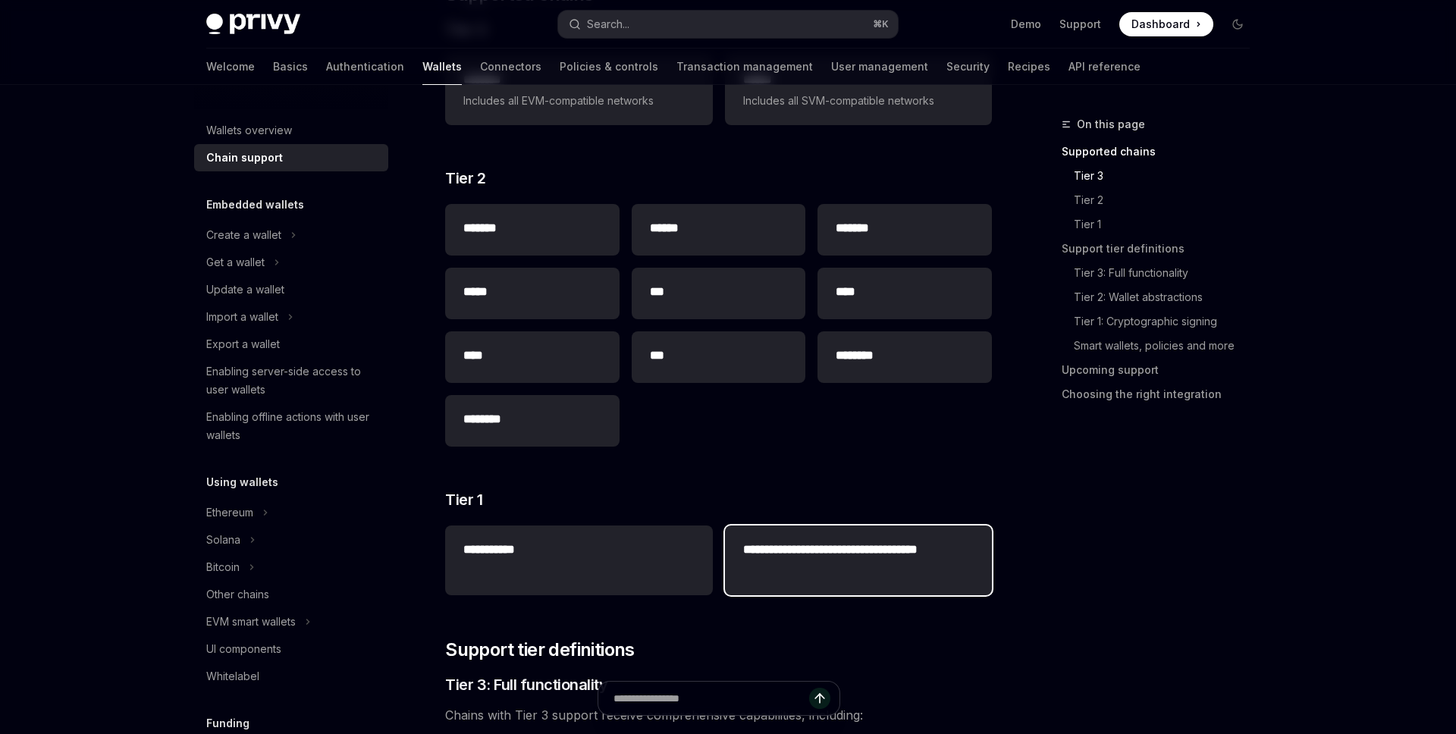
click at [826, 557] on h2 "**********" at bounding box center [858, 559] width 231 height 36
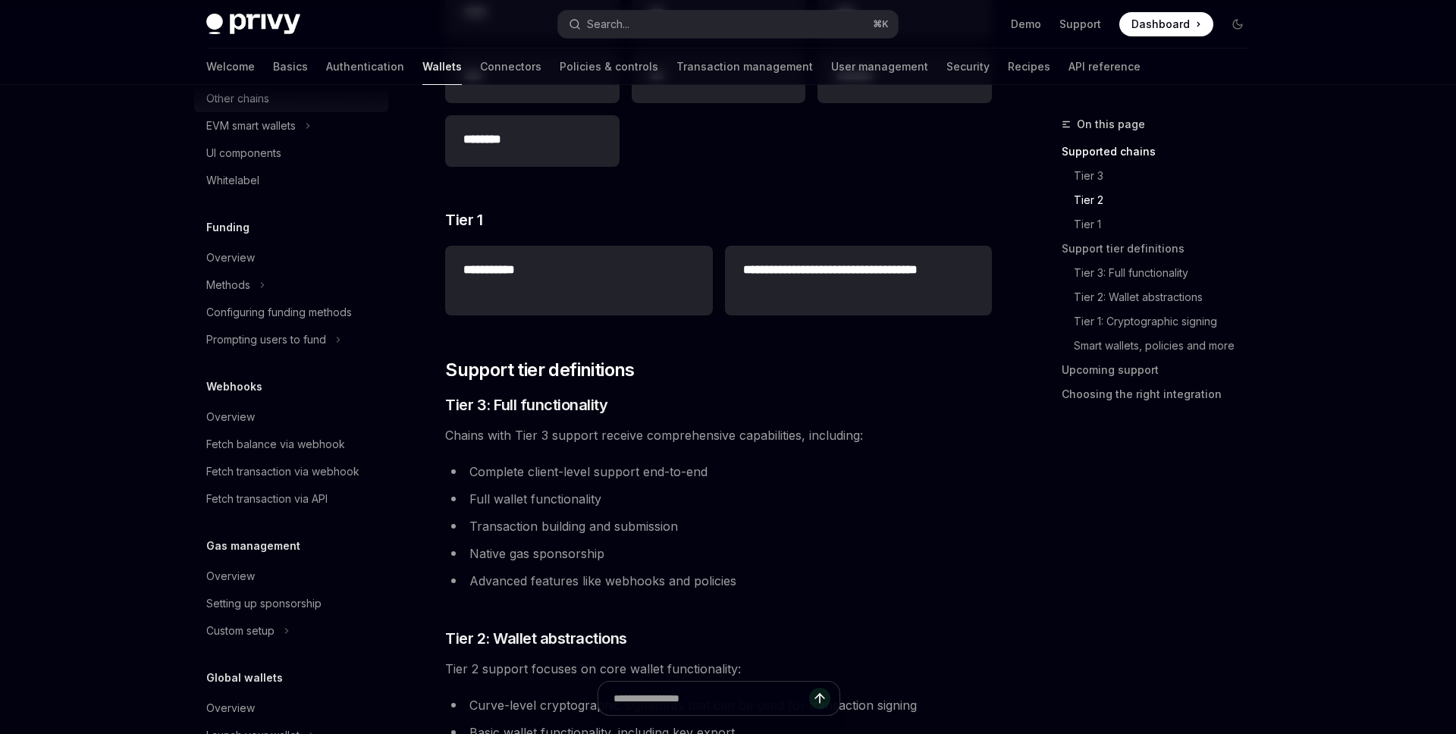
scroll to position [569, 0]
